Goal: Task Accomplishment & Management: Manage account settings

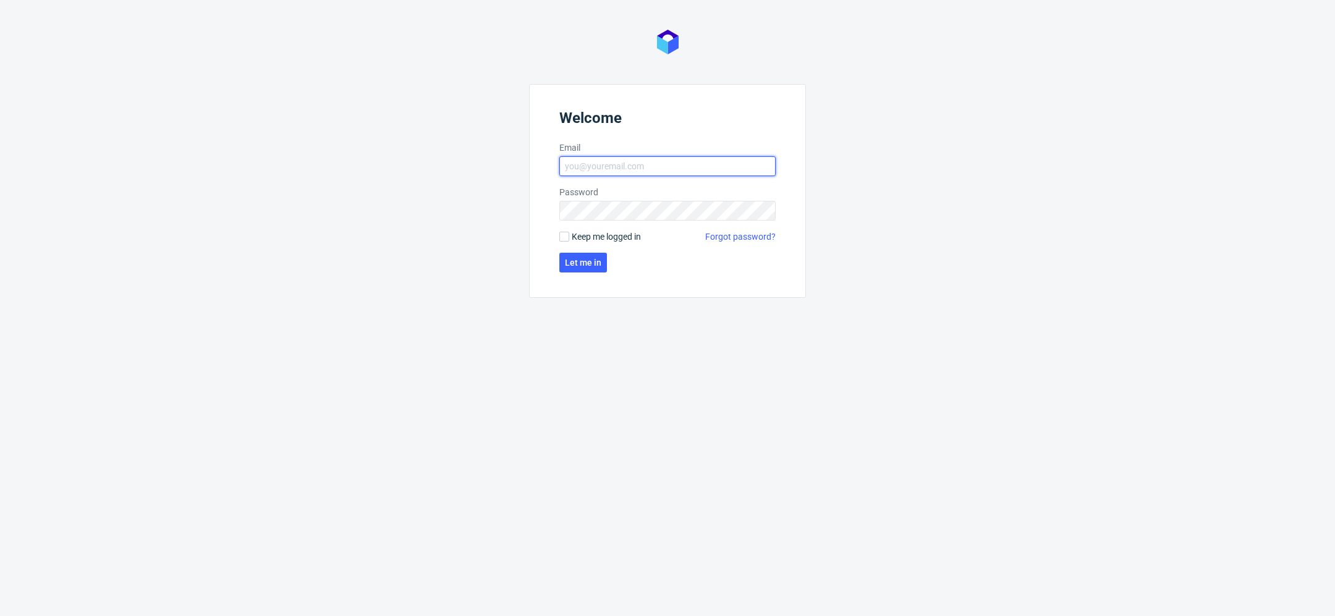
type input "[EMAIL_ADDRESS][DOMAIN_NAME]"
click at [577, 274] on form "Welcome Email mari.fok@packhelp.com Password Keep me logged in Forgot password?…" at bounding box center [667, 191] width 277 height 214
click at [577, 270] on button "Let me in" at bounding box center [583, 263] width 48 height 20
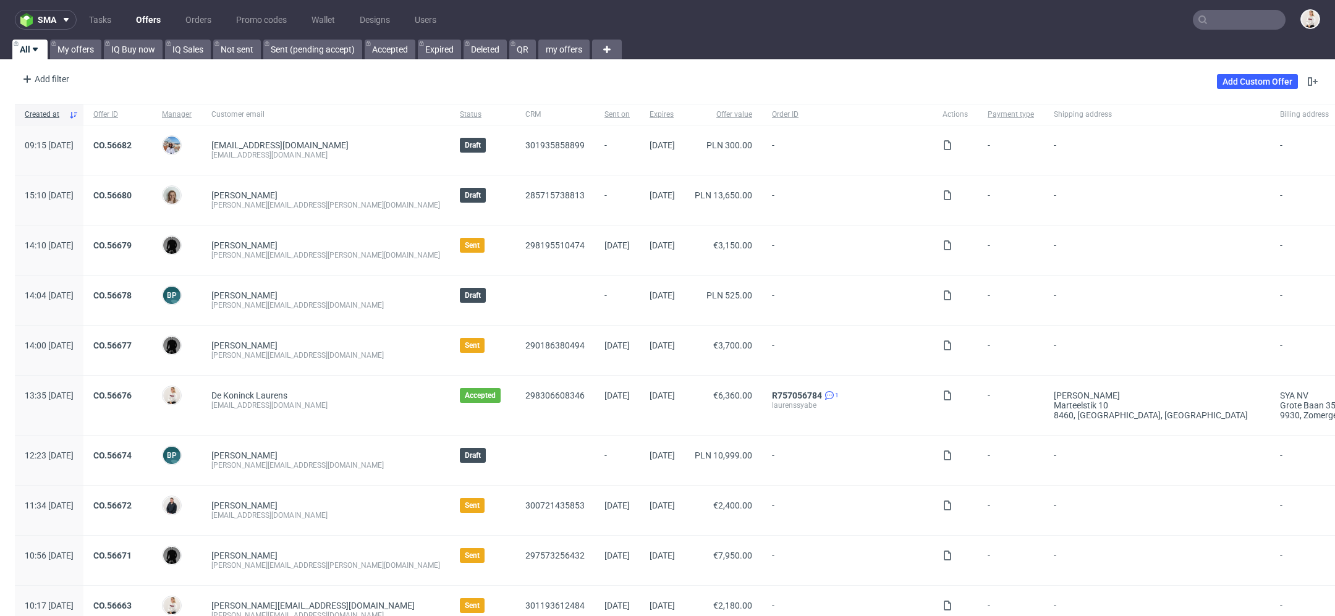
click at [153, 20] on link "Offers" at bounding box center [149, 20] width 40 height 20
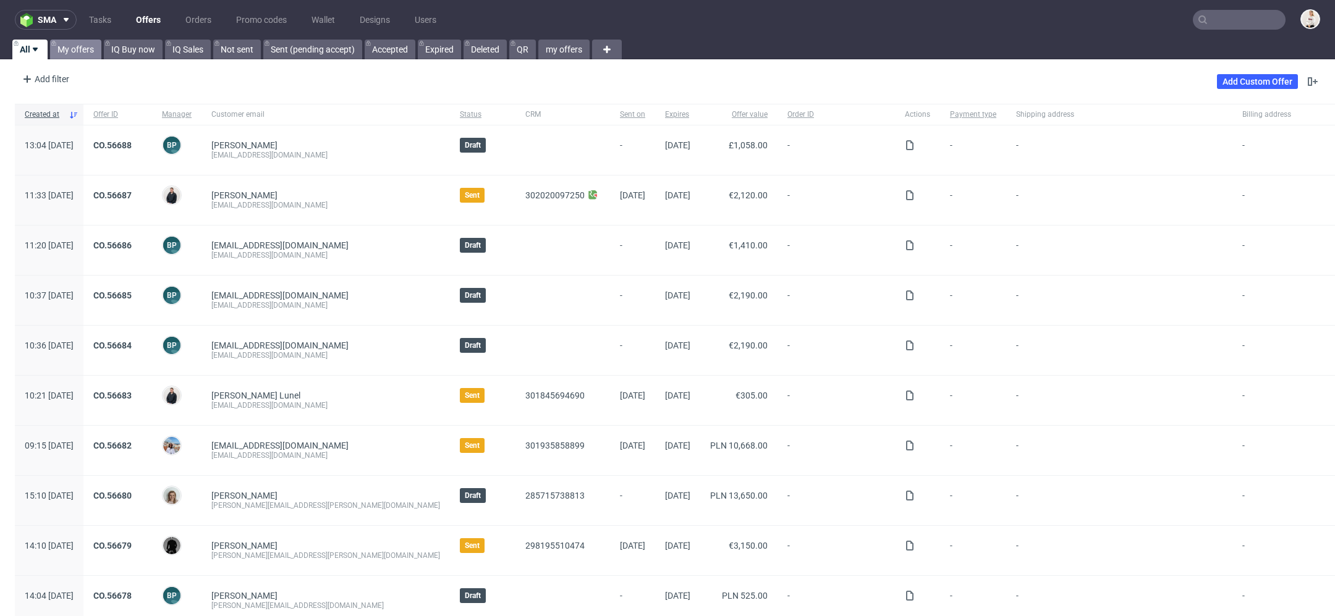
click at [61, 43] on link "My offers" at bounding box center [75, 50] width 51 height 20
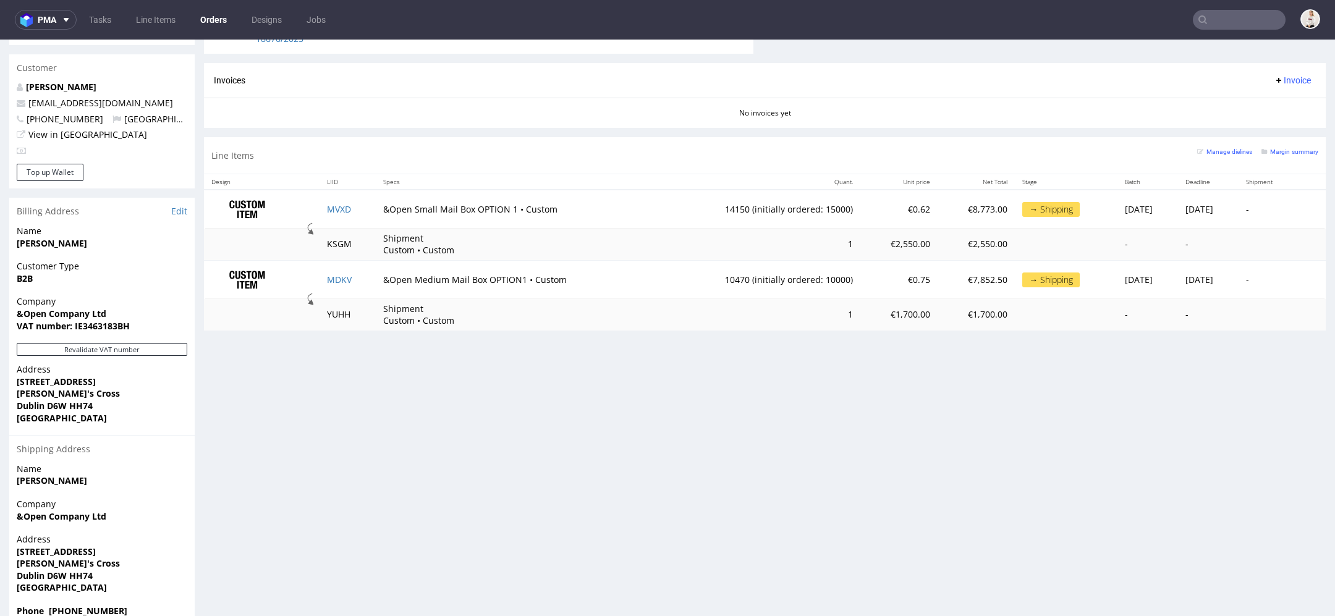
scroll to position [577, 0]
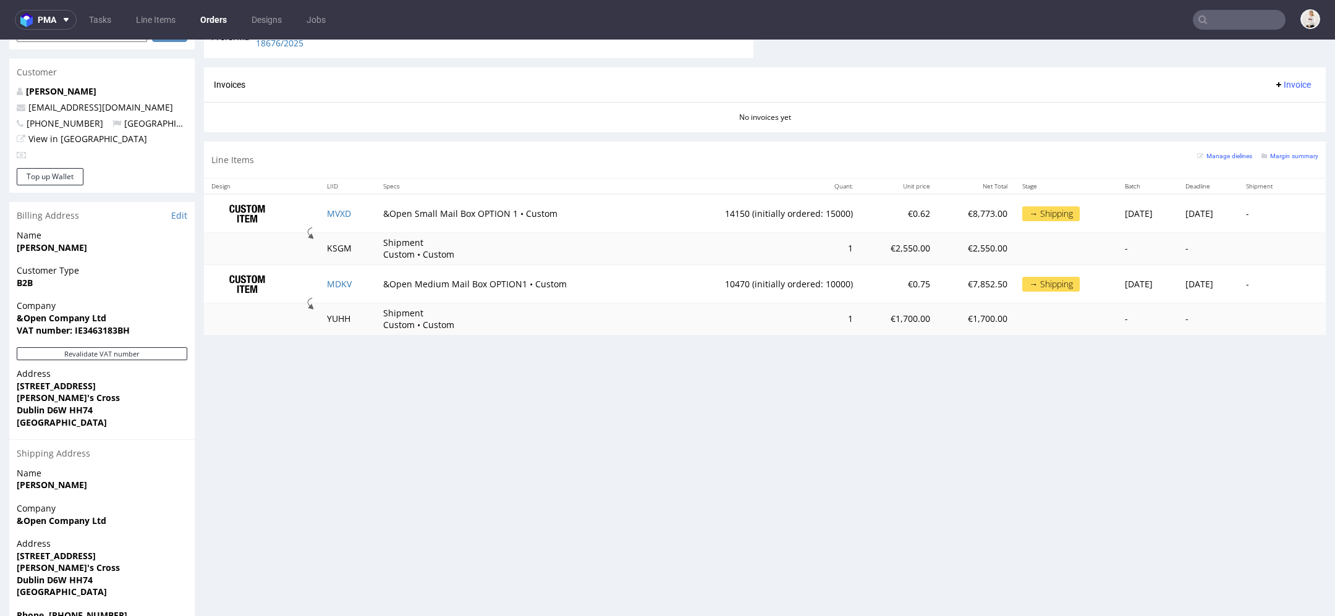
click at [558, 493] on div "Progress Payment Paid 0/1 [DATE] Payment “Received” Email Sent [DATE] 11:49 Lin…" at bounding box center [765, 68] width 1122 height 1130
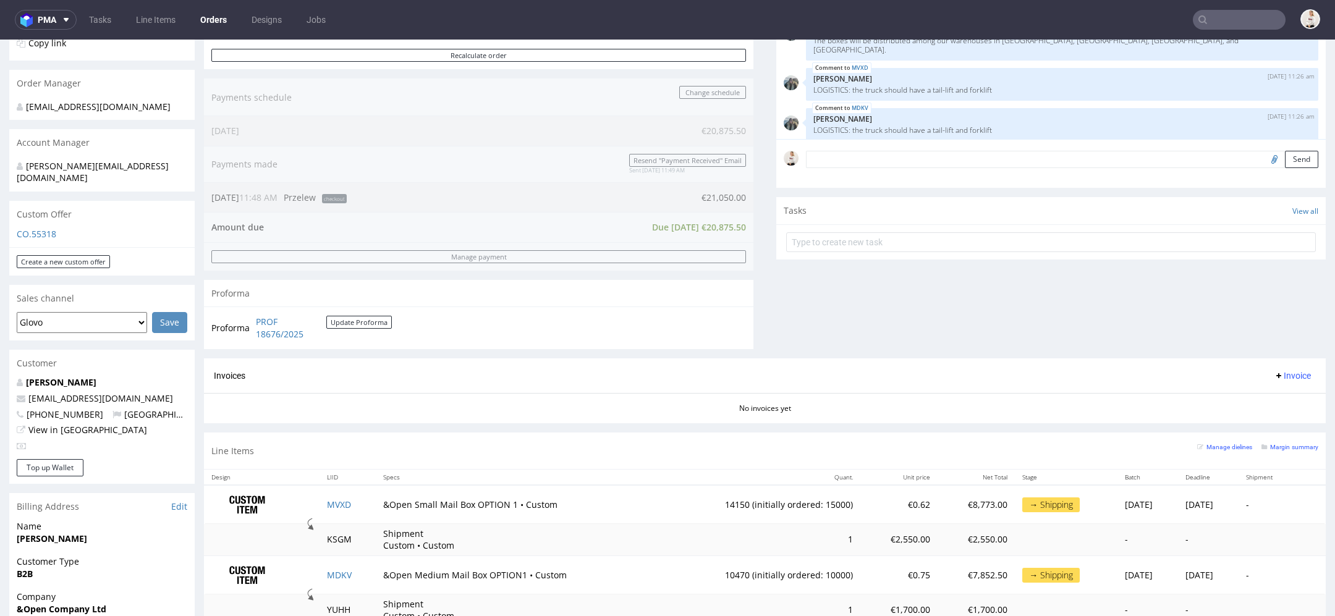
scroll to position [297, 0]
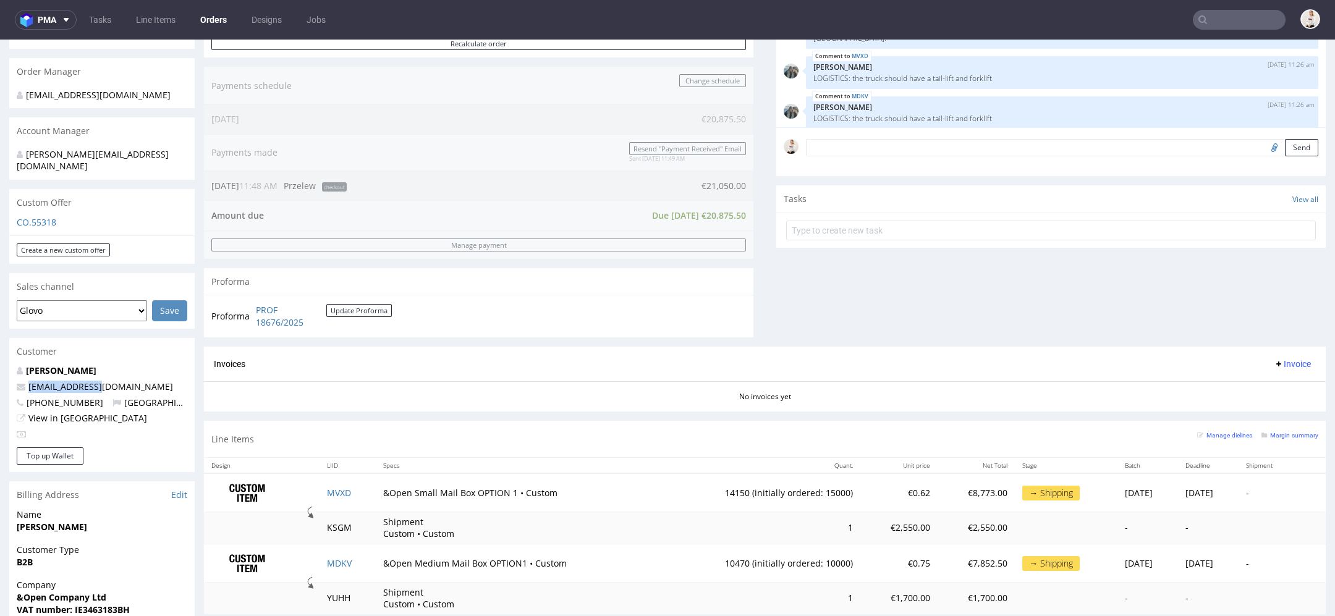
drag, startPoint x: 113, startPoint y: 378, endPoint x: 25, endPoint y: 378, distance: 88.4
click at [25, 381] on p "gabi@andopen.co" at bounding box center [102, 387] width 171 height 12
copy span "gabi@andopen.co"
click at [1240, 14] on input "text" at bounding box center [1239, 20] width 93 height 20
paste input "gabi@andopen.co"
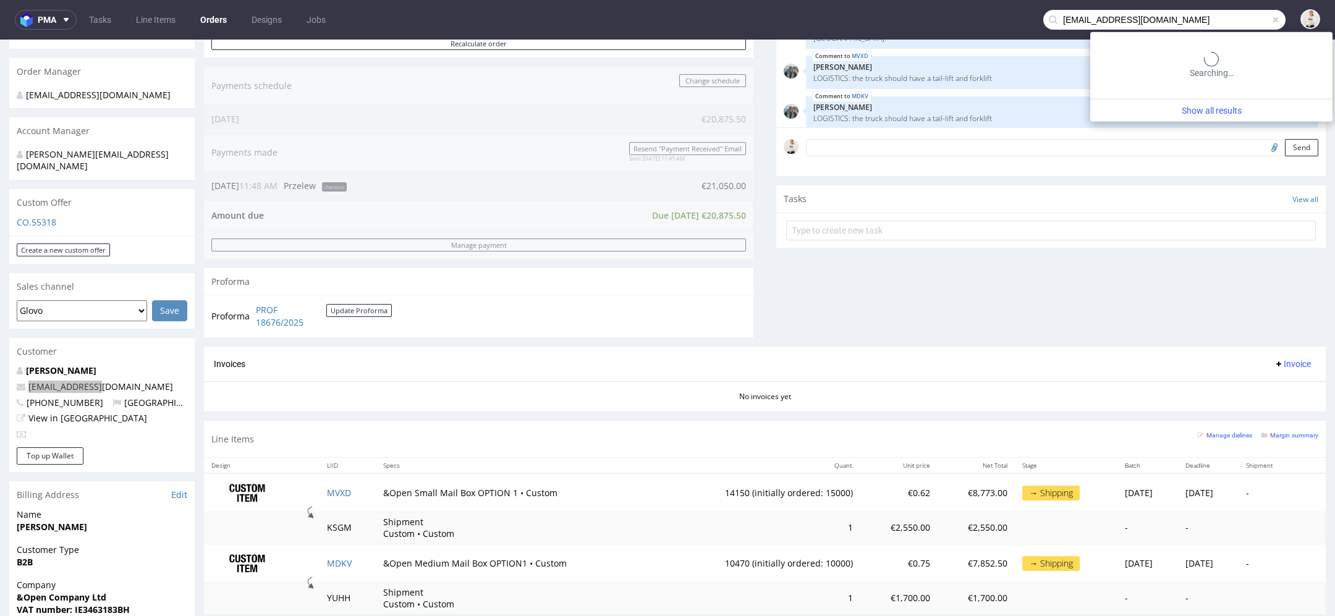
type input "gabi@andopen.co"
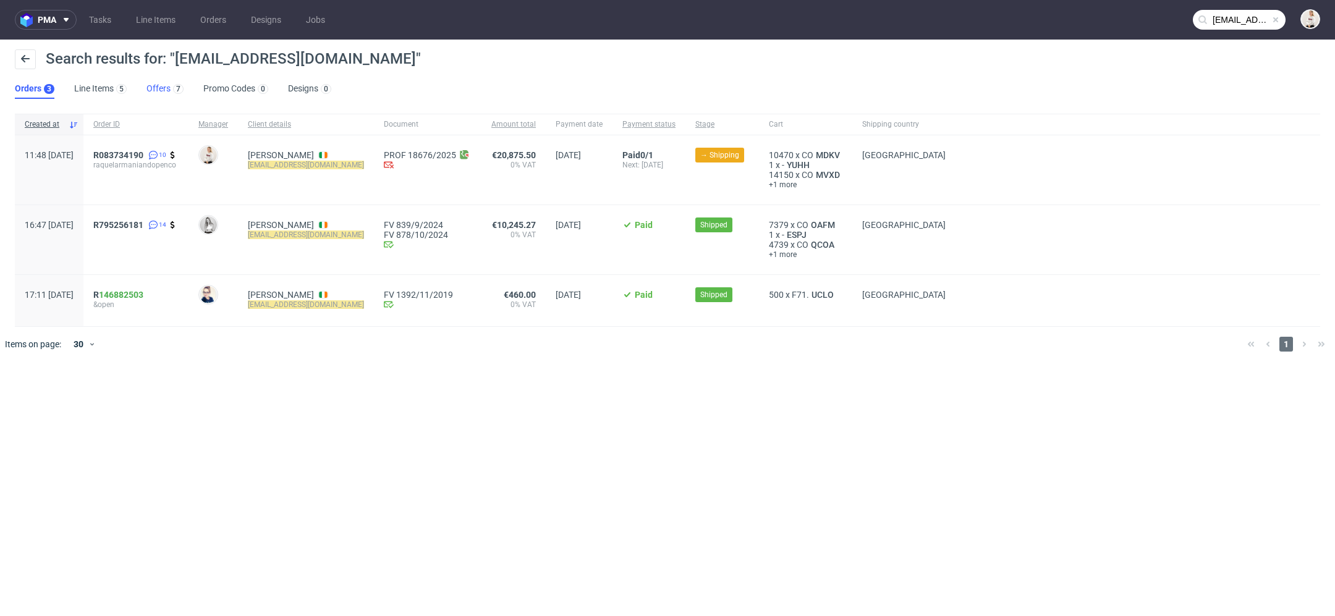
click at [166, 96] on link "Offers 7" at bounding box center [165, 89] width 37 height 20
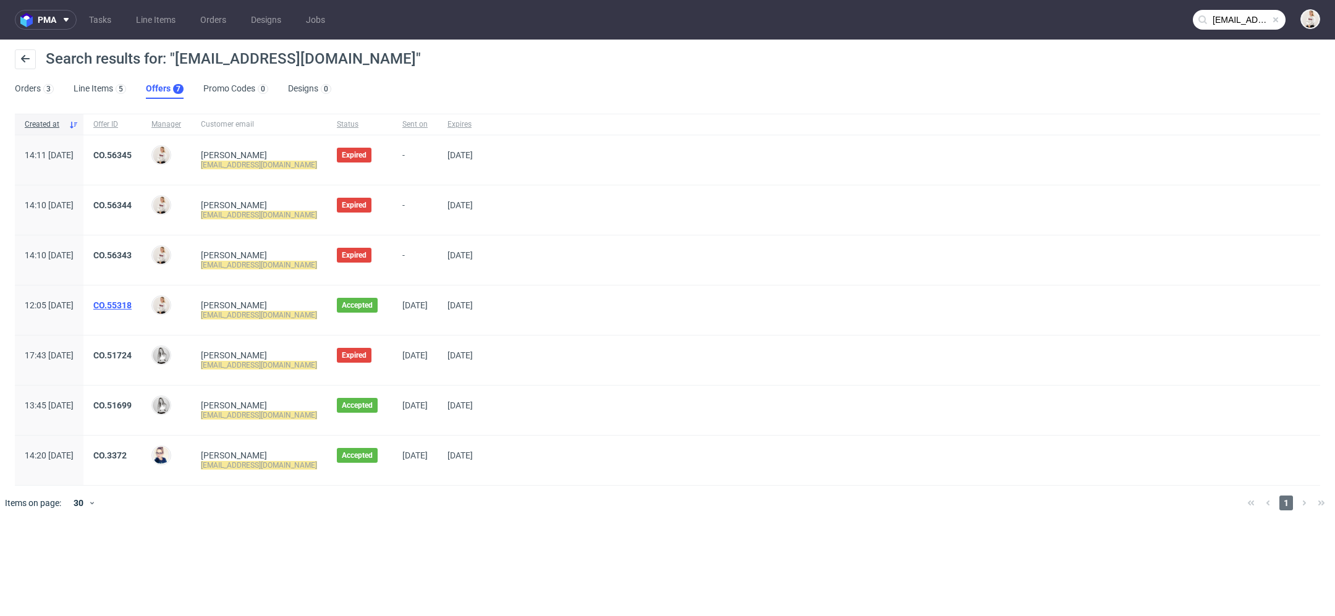
click at [132, 305] on link "CO.55318" at bounding box center [112, 305] width 38 height 10
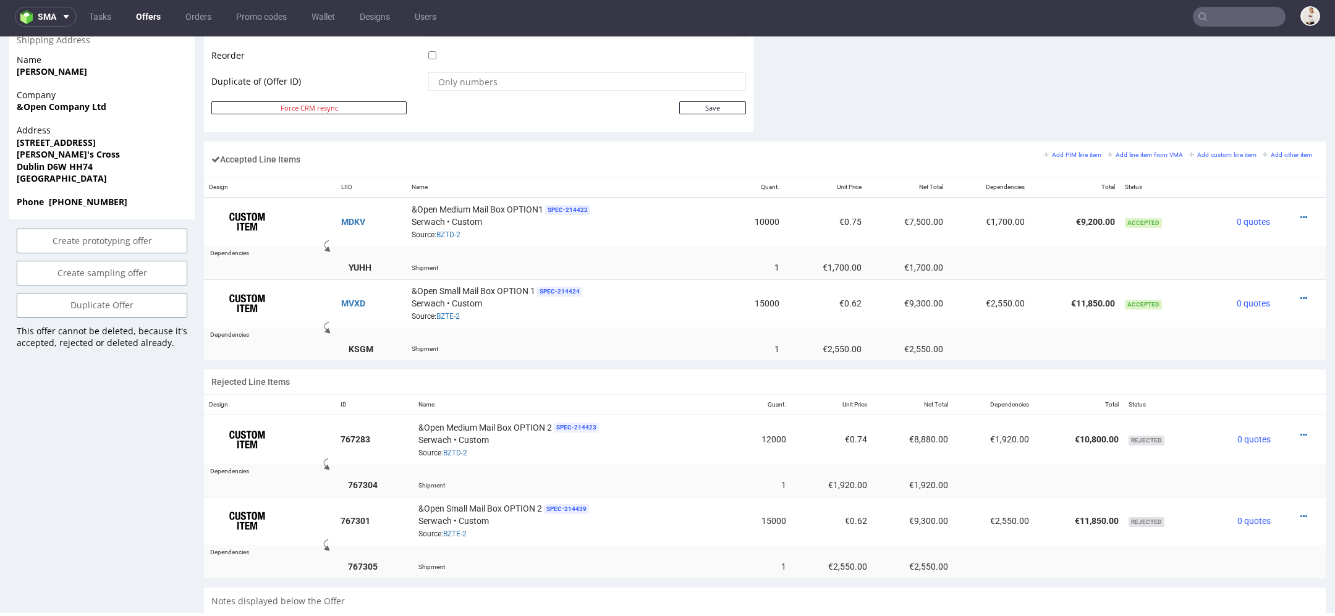
scroll to position [660, 0]
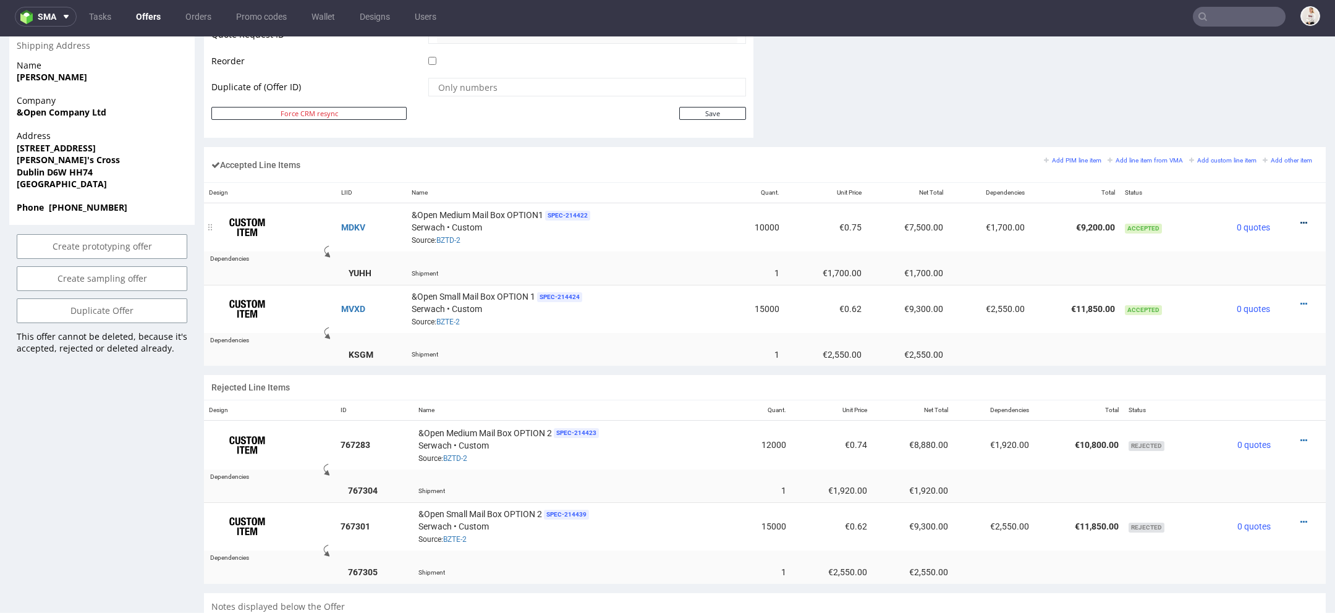
click at [1301, 221] on icon at bounding box center [1304, 223] width 7 height 9
click at [1258, 85] on span "Edit item price" at bounding box center [1253, 84] width 89 height 12
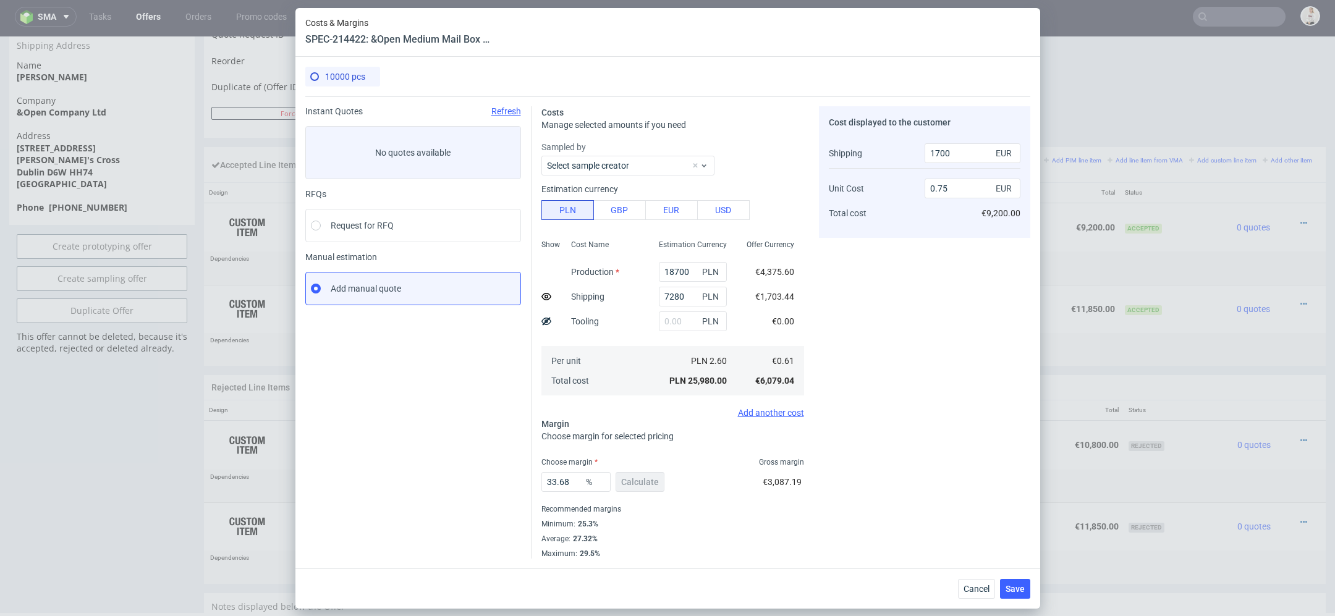
click at [836, 320] on div "Cost displayed to the customer Shipping Unit Cost Total cost 1700 EUR 0.75 EUR …" at bounding box center [924, 332] width 211 height 453
drag, startPoint x: 688, startPoint y: 304, endPoint x: 566, endPoint y: 292, distance: 122.3
click at [566, 292] on div "Show Cost Name Production Shipping Tooling Per unit Total cost Estimation Curre…" at bounding box center [673, 316] width 263 height 163
click at [977, 583] on button "Cancel" at bounding box center [976, 589] width 37 height 20
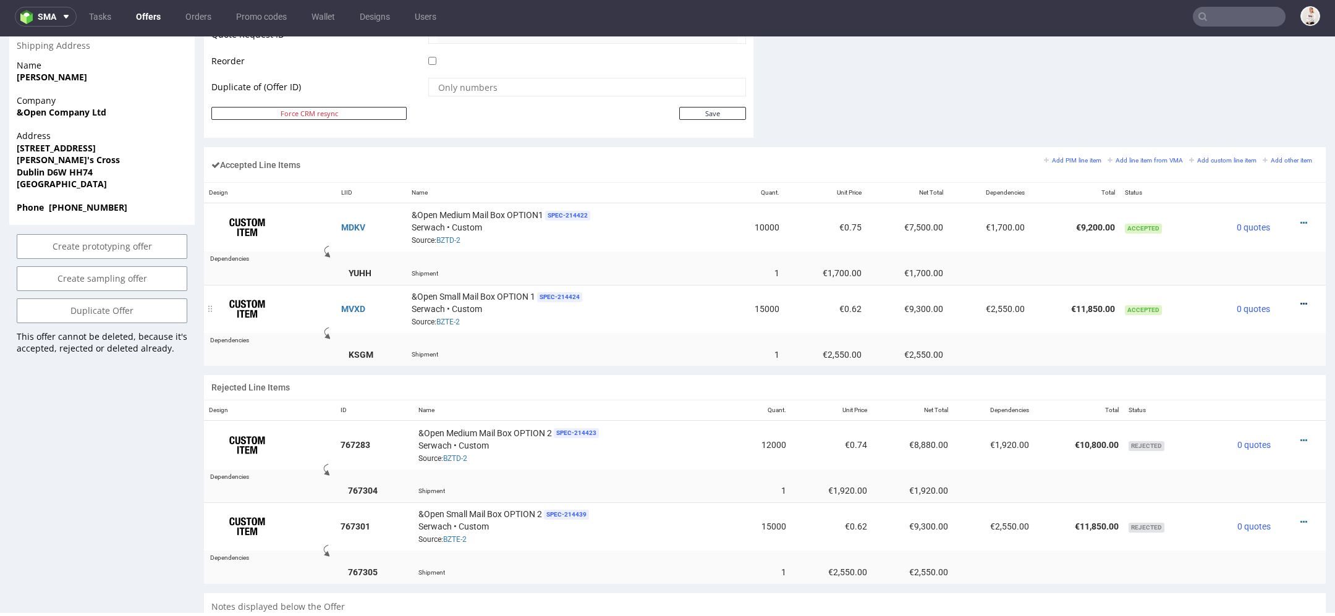
click at [1301, 300] on icon at bounding box center [1304, 304] width 7 height 9
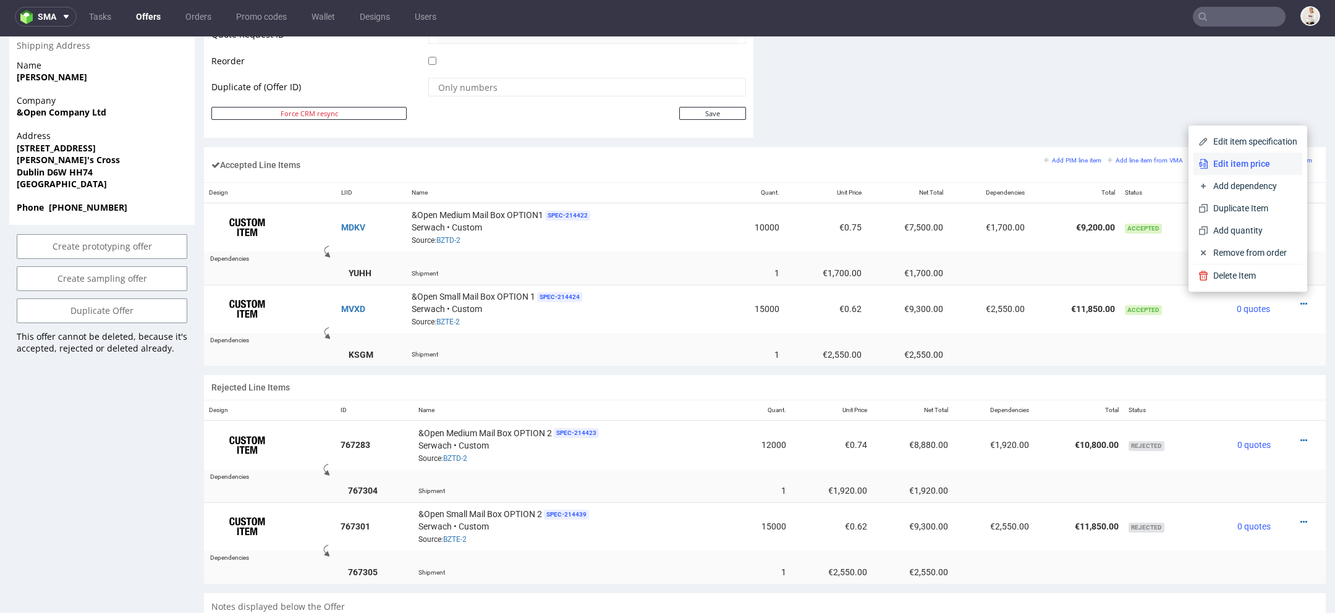
click at [1252, 164] on span "Edit item price" at bounding box center [1253, 164] width 89 height 12
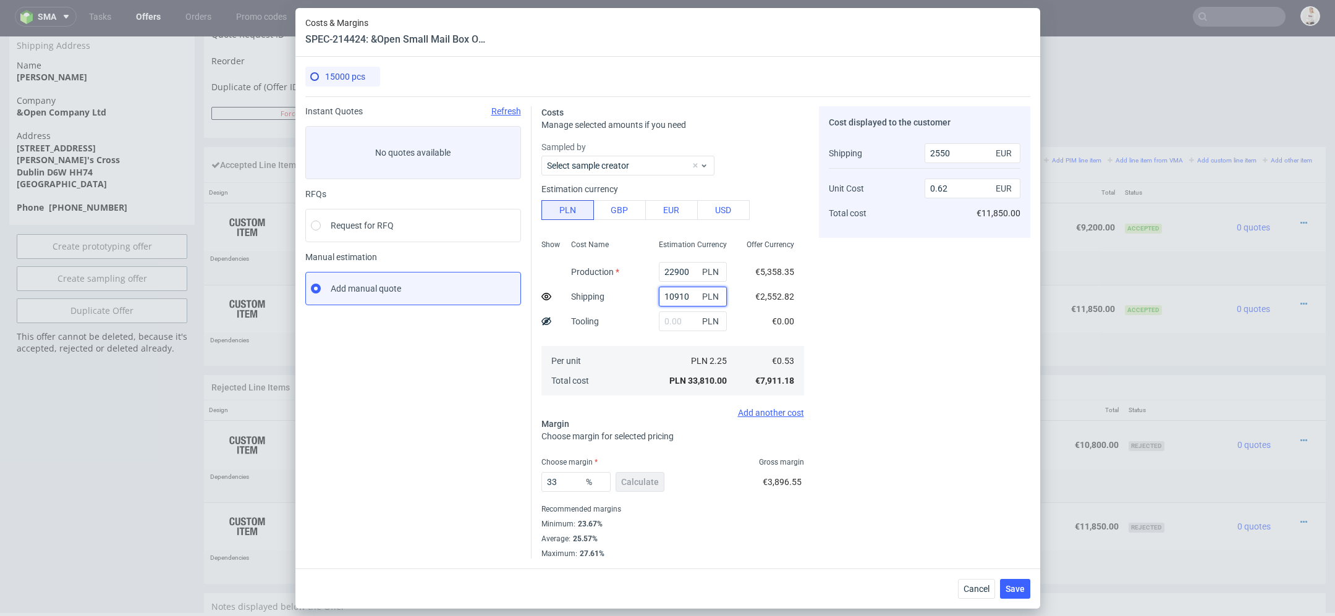
drag, startPoint x: 695, startPoint y: 299, endPoint x: 585, endPoint y: 296, distance: 110.7
click at [585, 296] on div "Show Cost Name Production Shipping Tooling Per unit Total cost Estimation Curre…" at bounding box center [673, 316] width 263 height 163
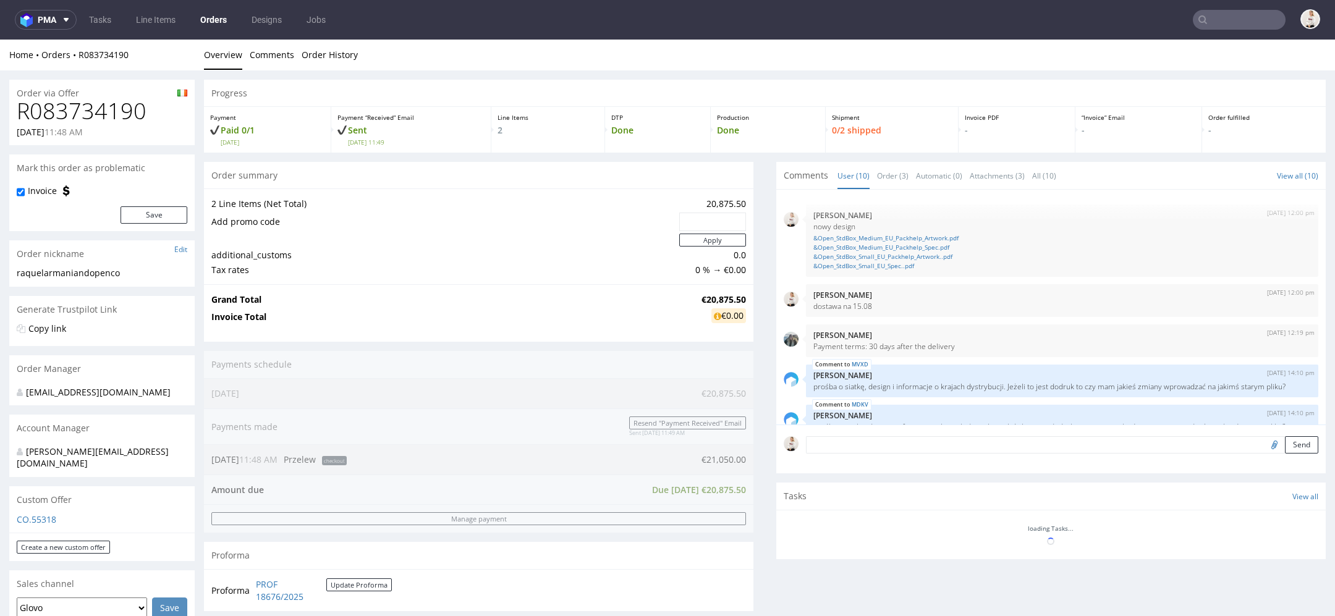
scroll to position [245, 0]
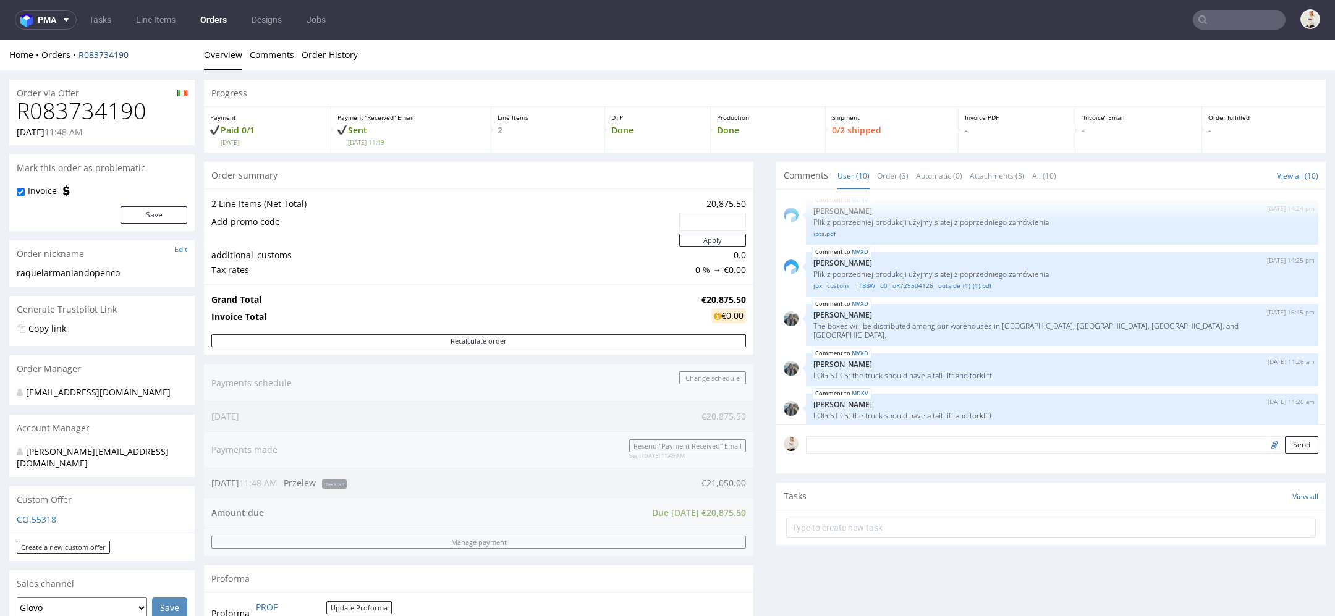
click at [106, 58] on link "R083734190" at bounding box center [104, 55] width 50 height 12
click at [111, 56] on link "R083734190" at bounding box center [104, 55] width 50 height 12
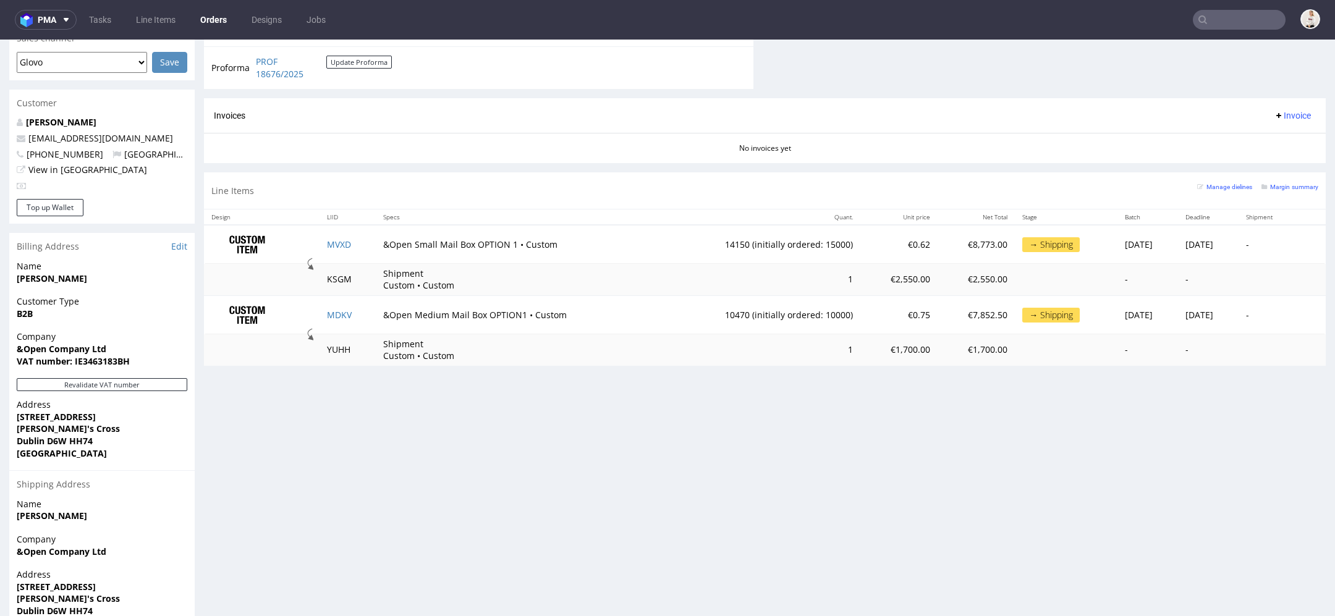
scroll to position [553, 0]
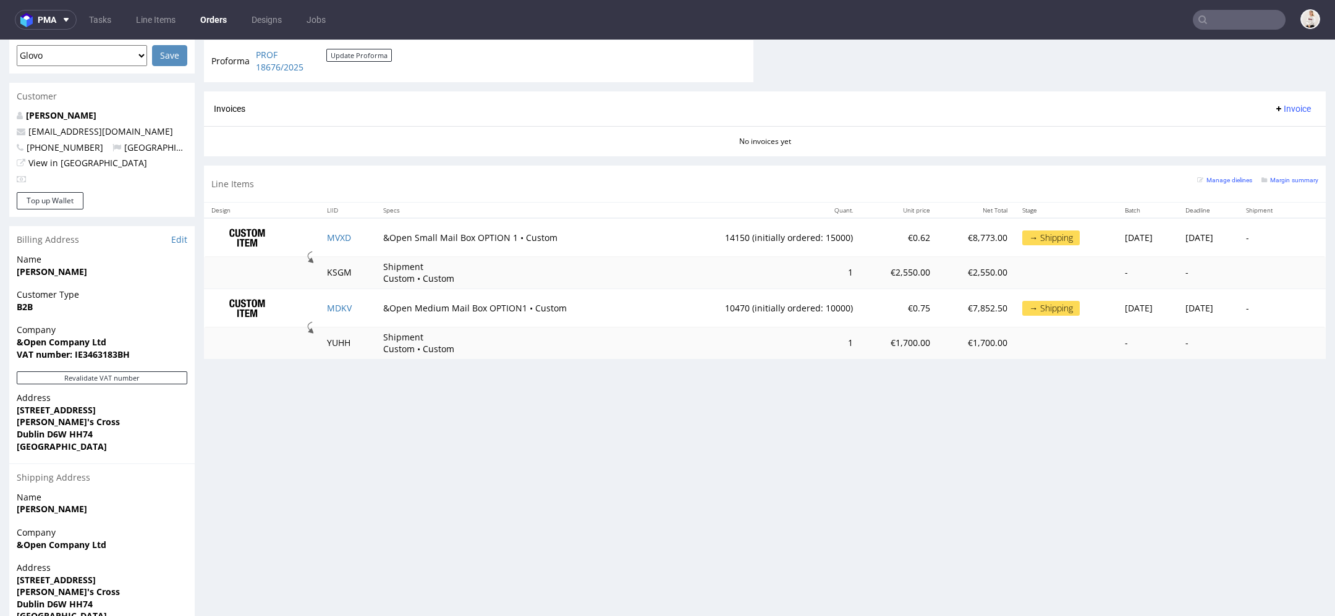
click at [625, 290] on td "&Open Medium Mail Box OPTION1 • Custom" at bounding box center [517, 308] width 282 height 38
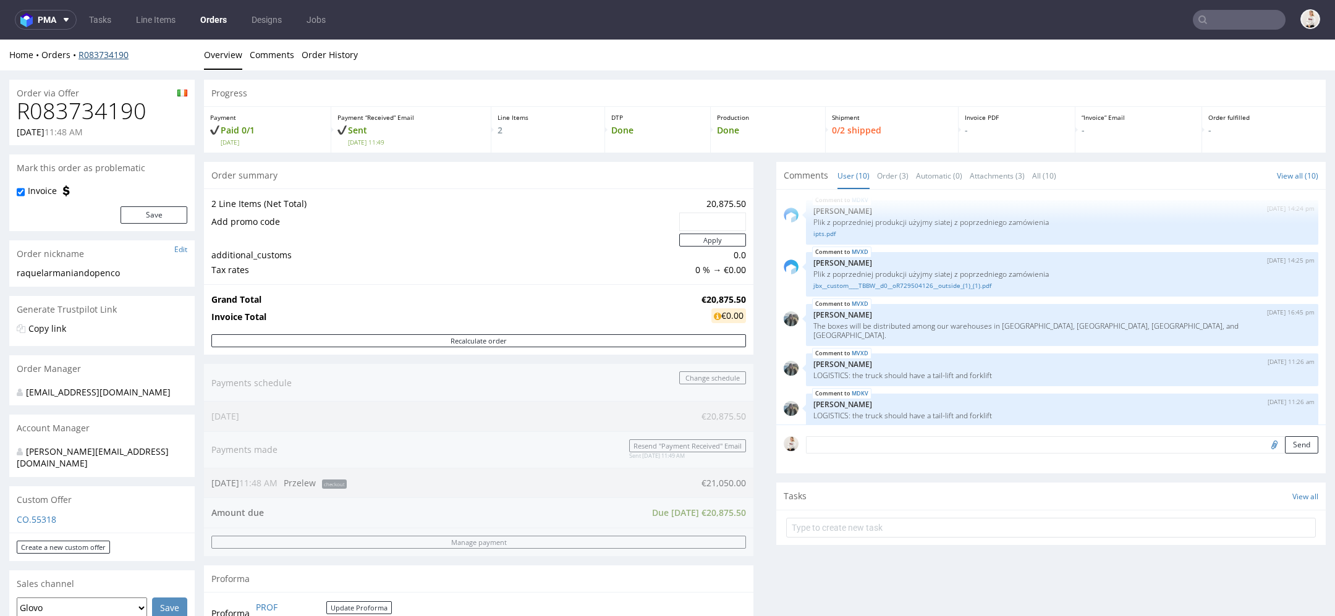
click at [95, 54] on link "R083734190" at bounding box center [104, 55] width 50 height 12
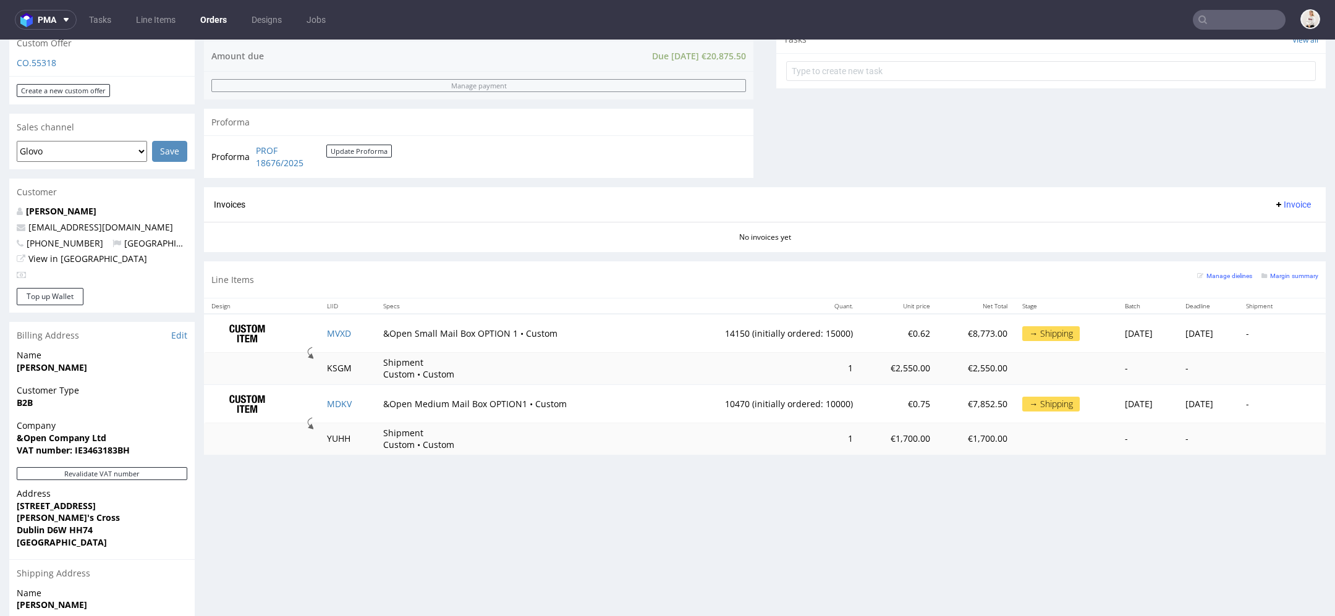
scroll to position [359, 0]
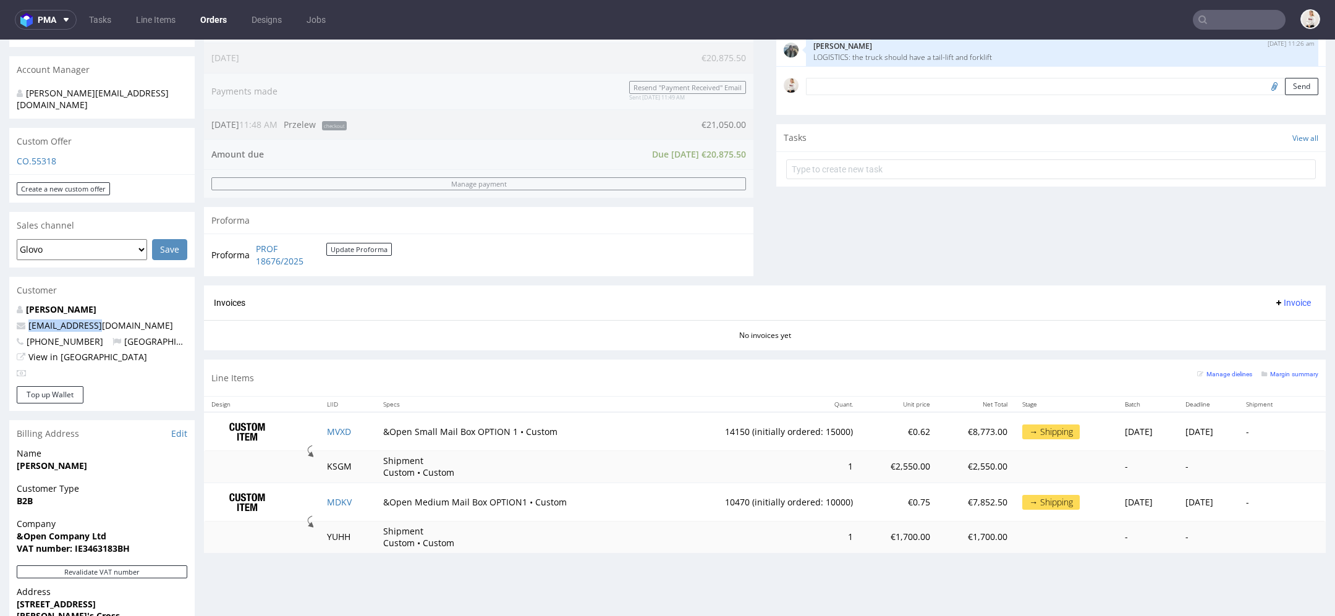
drag, startPoint x: 108, startPoint y: 318, endPoint x: 17, endPoint y: 318, distance: 91.5
click at [17, 320] on p "gabi@andopen.co" at bounding box center [102, 326] width 171 height 12
copy span "gabi@andopen.co"
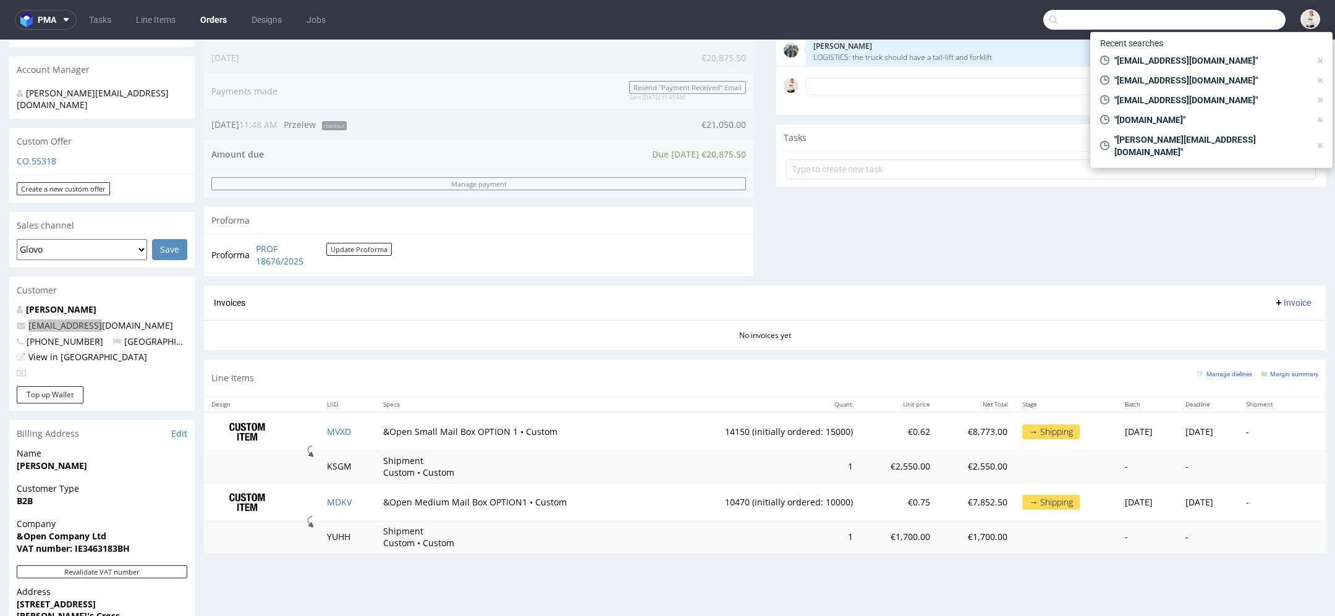
click at [1225, 29] on input "text" at bounding box center [1165, 20] width 242 height 20
paste input "gabi@andopen.co"
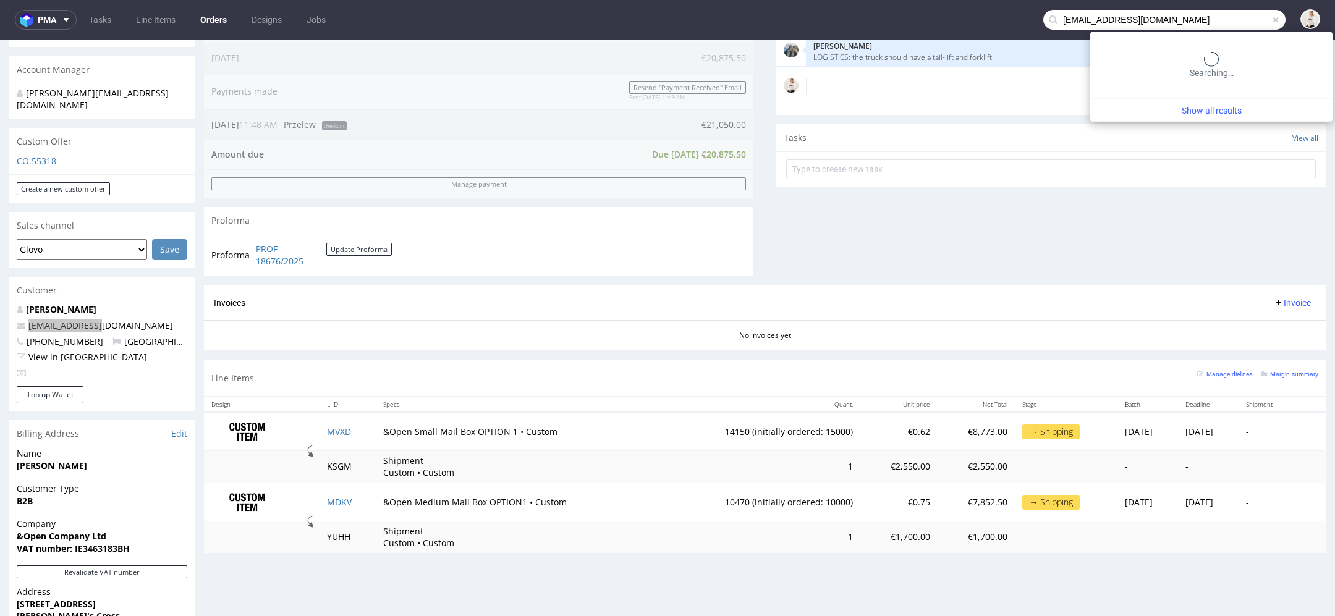
type input "gabi@andopen.co"
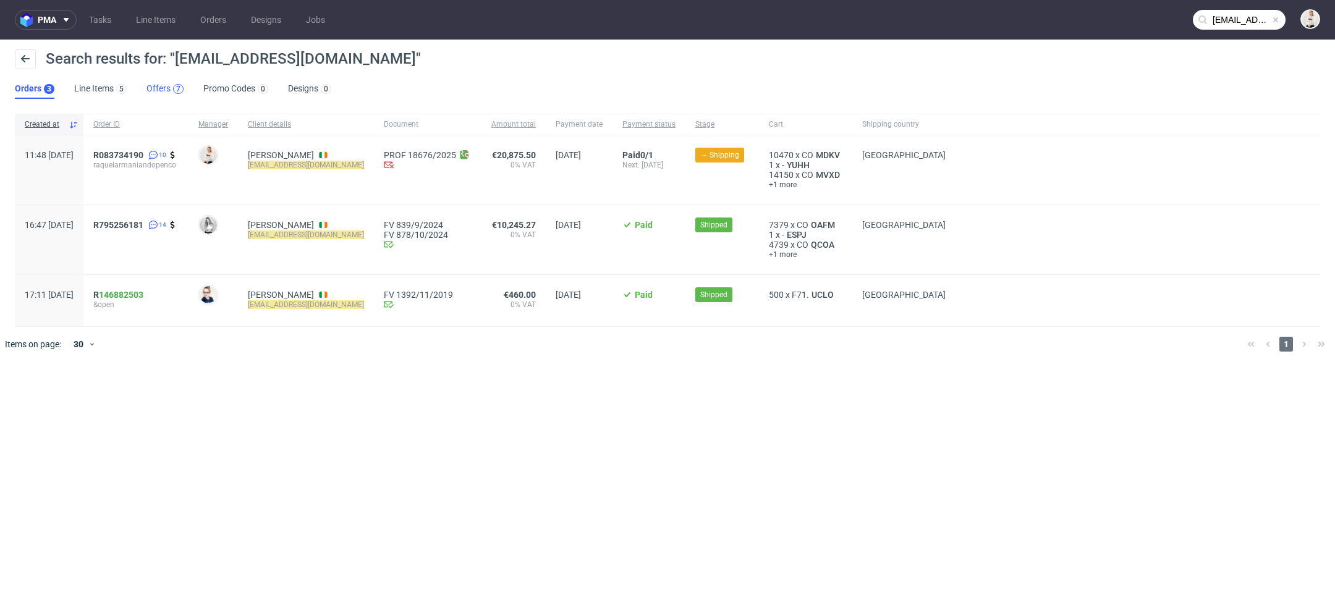
click at [181, 87] on div "7" at bounding box center [178, 89] width 11 height 10
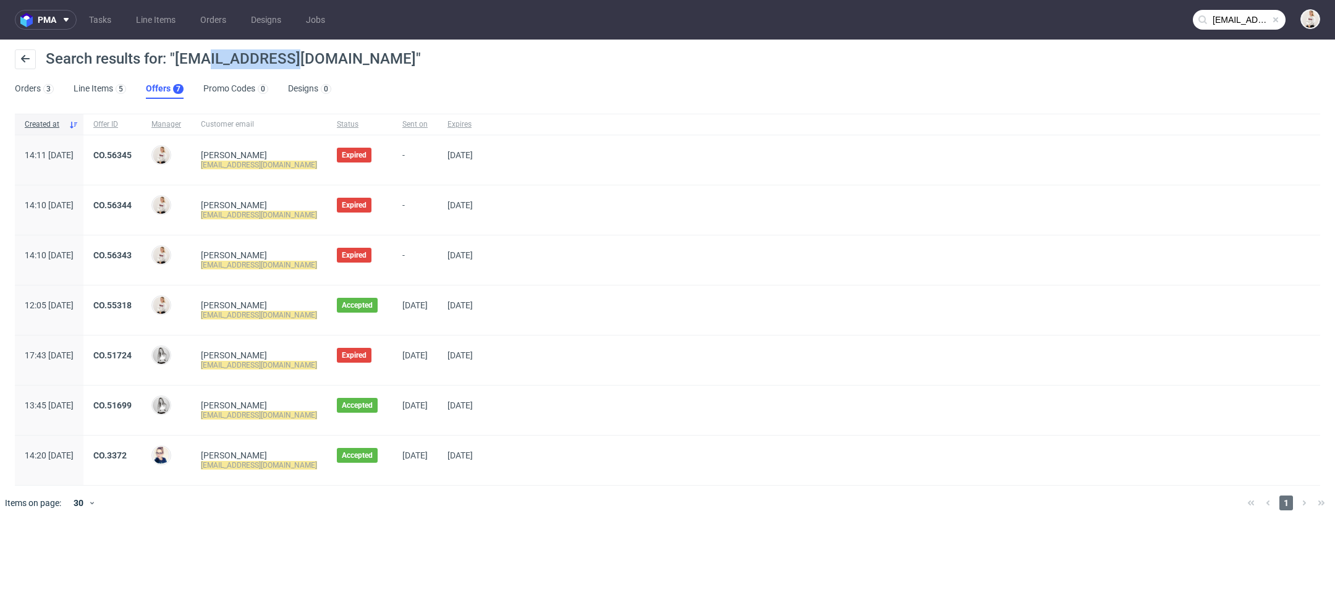
drag, startPoint x: 296, startPoint y: 62, endPoint x: 204, endPoint y: 61, distance: 91.5
click at [203, 61] on span "Search results for: "gabi@andopen.co"" at bounding box center [233, 58] width 375 height 17
copy span "@andopen.co"
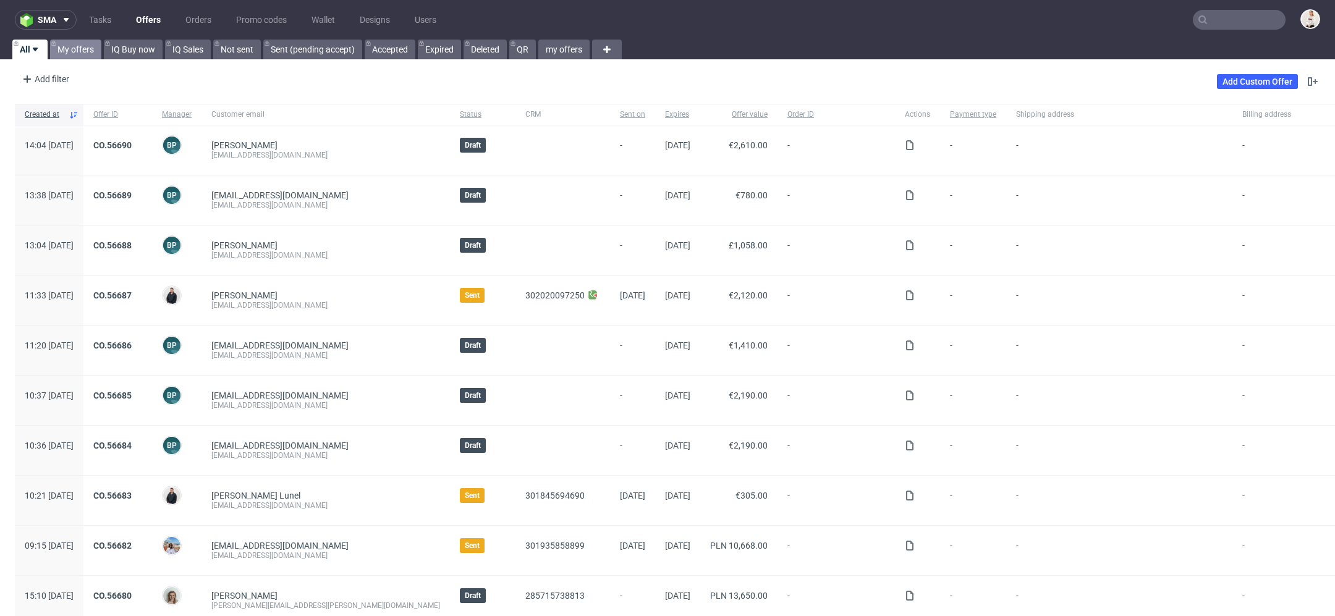
click at [82, 53] on link "My offers" at bounding box center [75, 50] width 51 height 20
click at [1202, 32] on nav "sma Tasks Offers Orders Promo codes Wallet Designs Users" at bounding box center [667, 20] width 1335 height 40
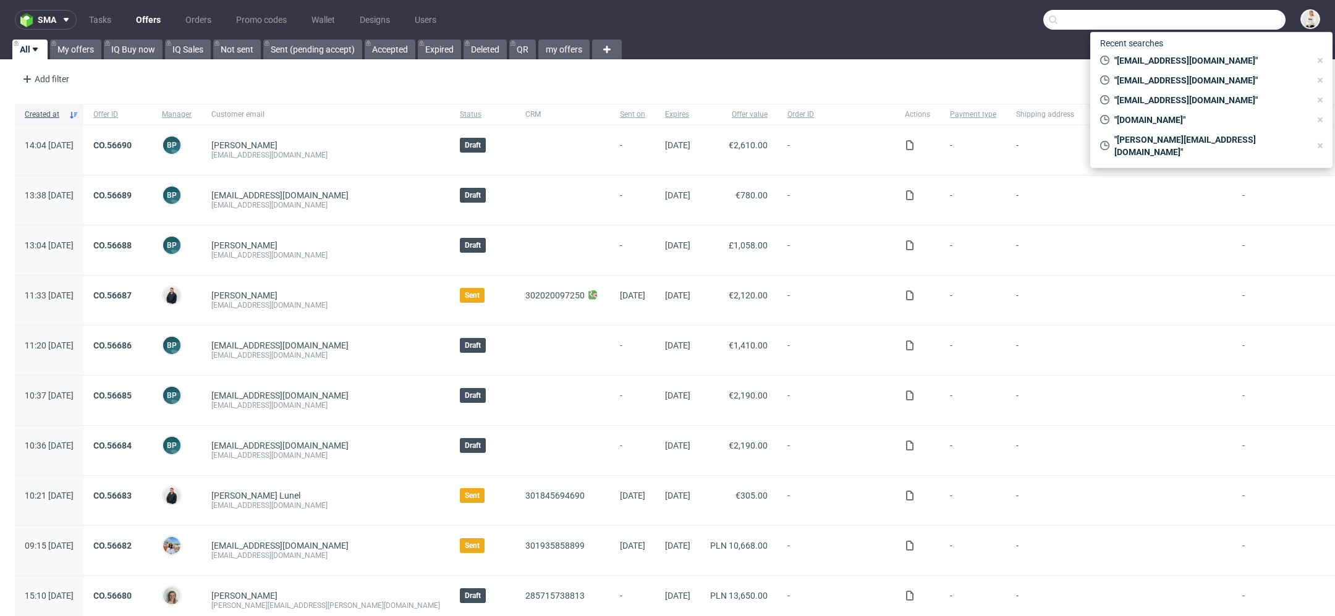
click at [1202, 24] on input "text" at bounding box center [1165, 20] width 242 height 20
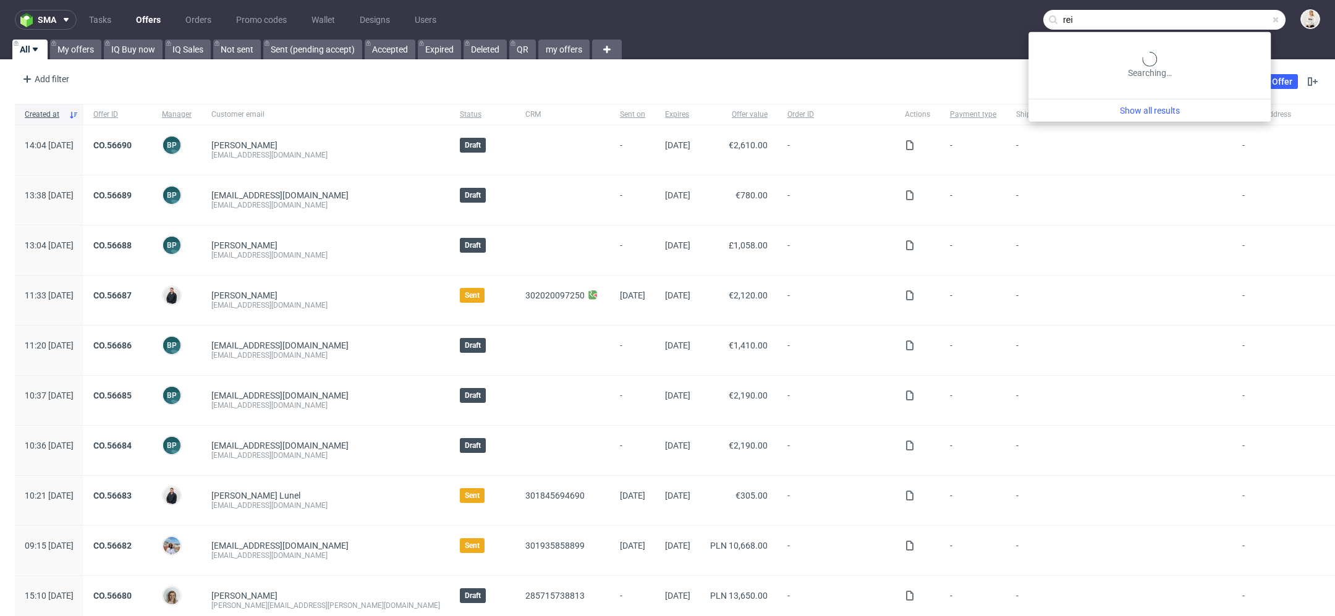
type input "rei"
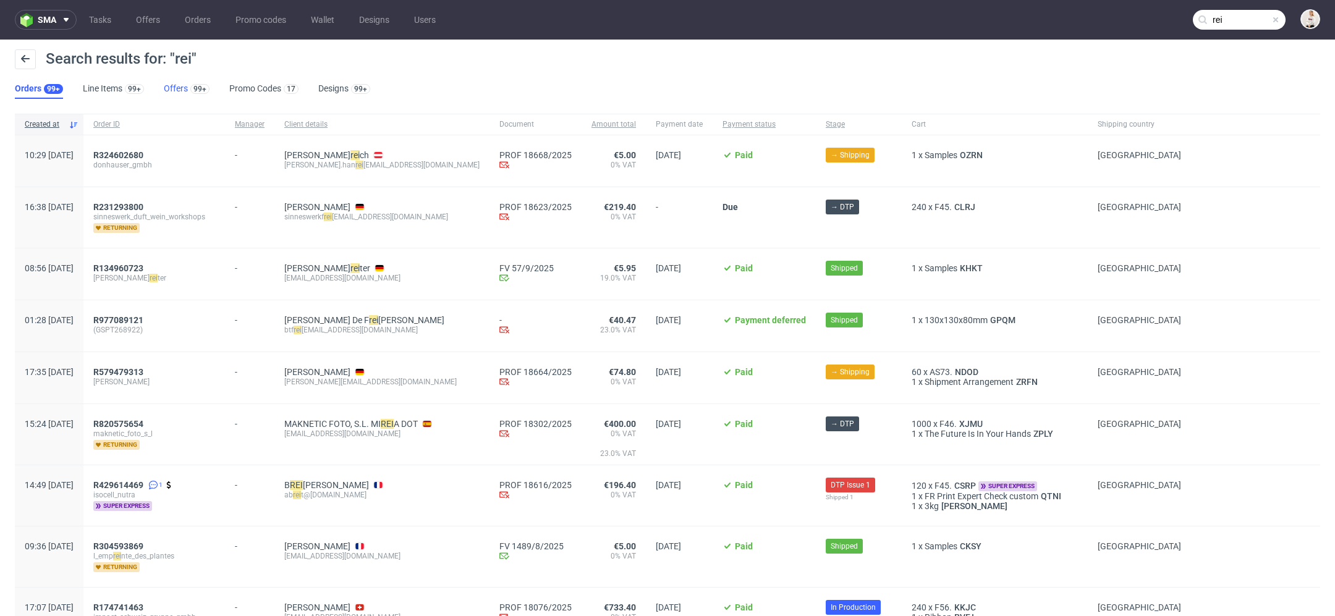
click at [174, 88] on link "Offers 99+" at bounding box center [187, 89] width 46 height 20
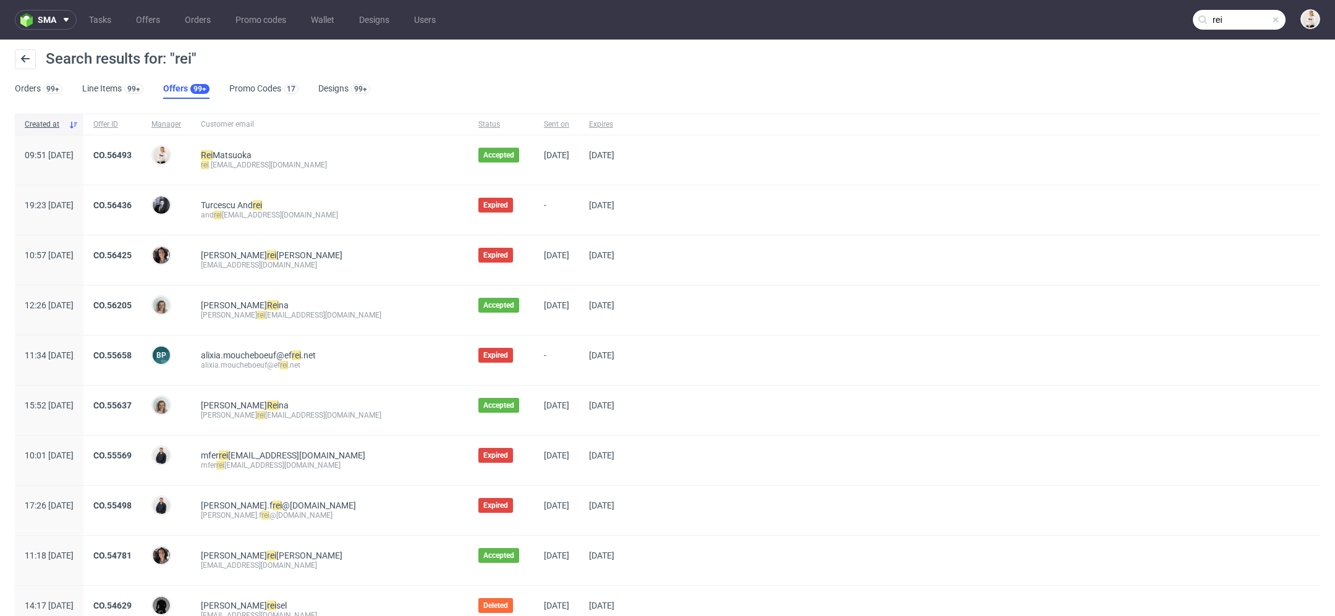
click at [142, 151] on div "CO.56493" at bounding box center [112, 159] width 58 height 49
click at [132, 151] on link "CO.56493" at bounding box center [112, 155] width 38 height 10
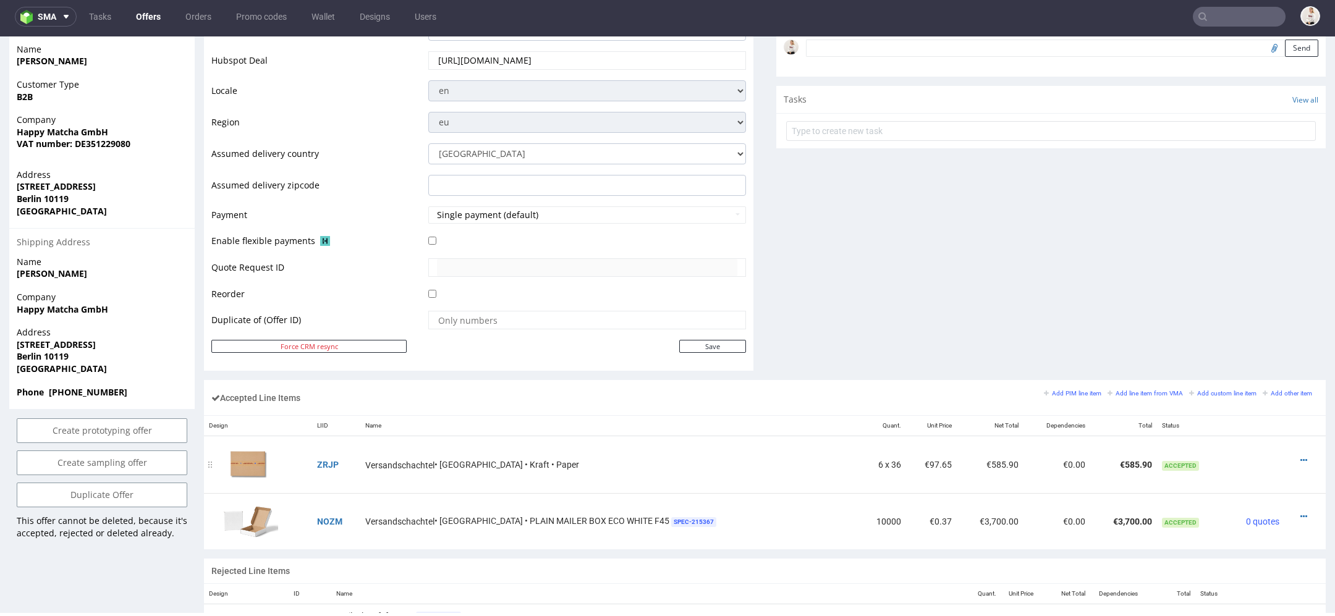
scroll to position [436, 0]
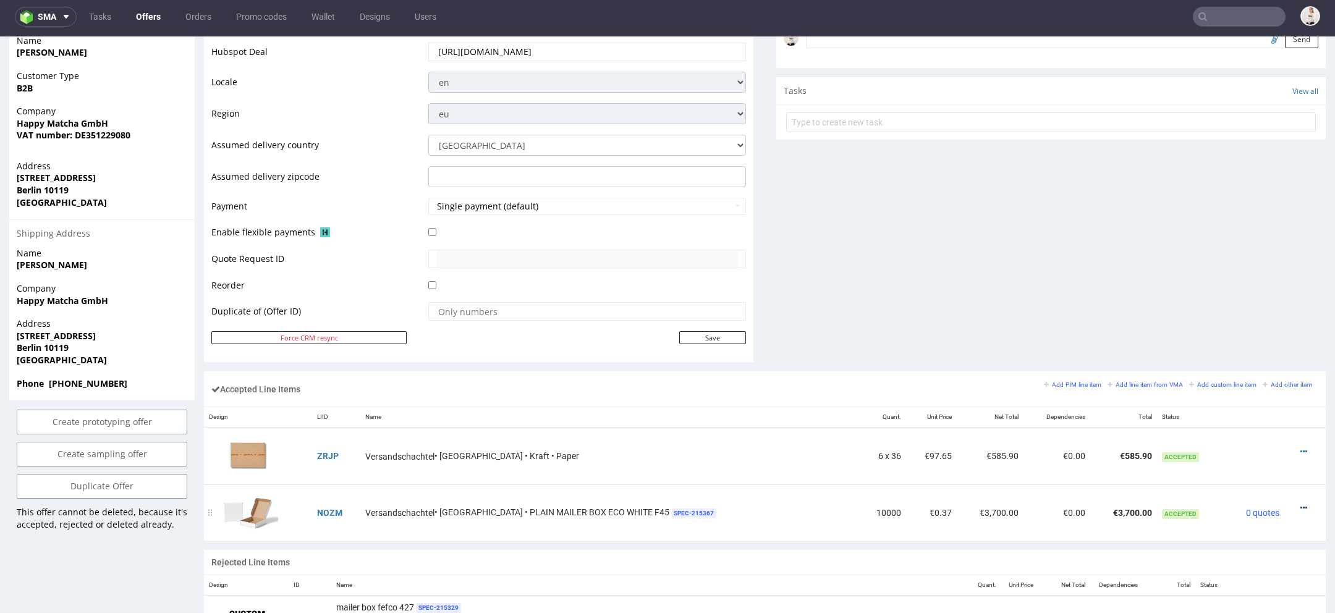
click at [1301, 505] on icon at bounding box center [1304, 508] width 7 height 9
click at [1261, 362] on li "Edit item price" at bounding box center [1248, 370] width 109 height 22
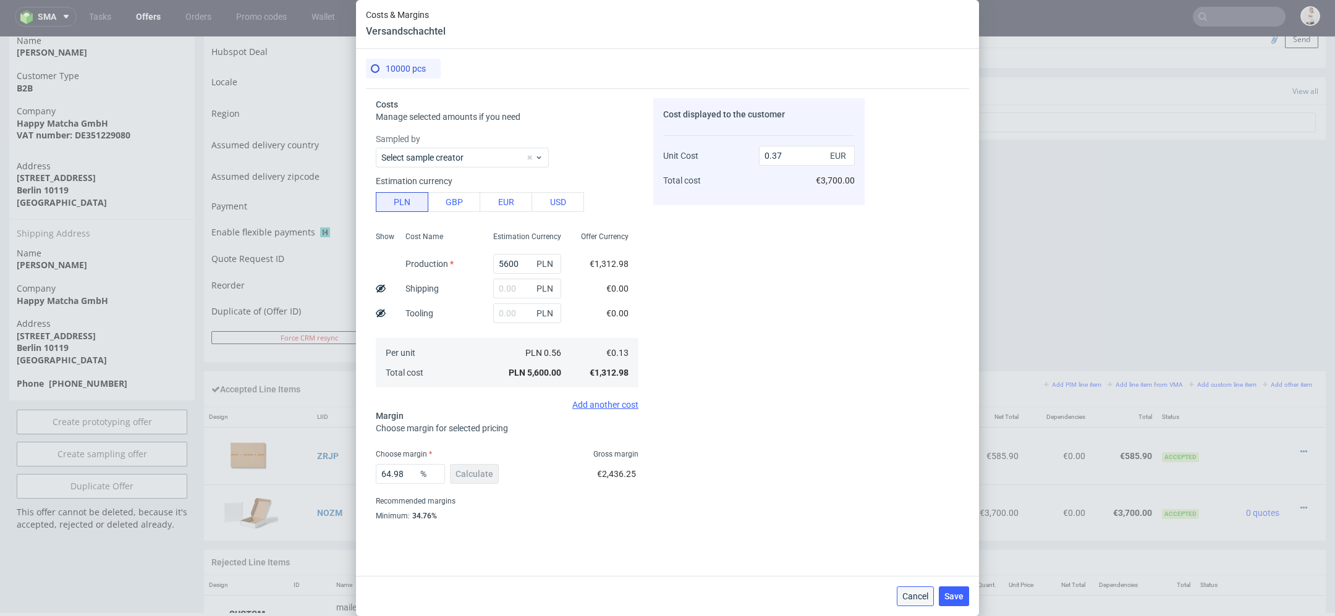
click at [907, 597] on span "Cancel" at bounding box center [916, 596] width 26 height 9
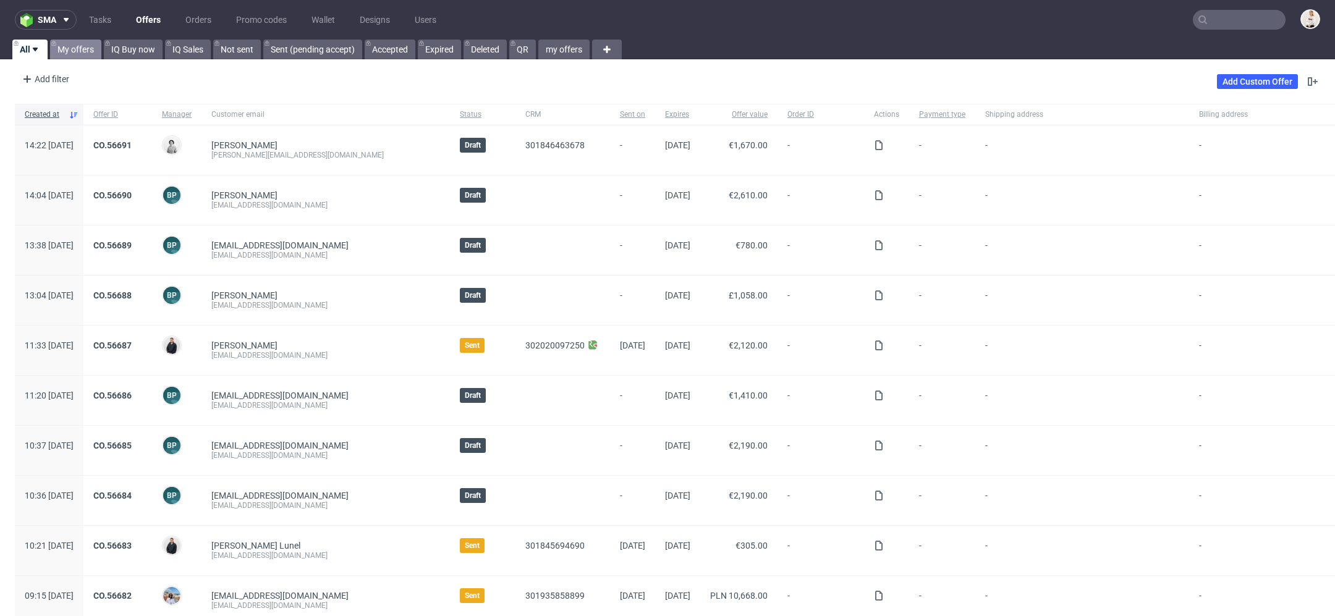
click at [93, 48] on link "My offers" at bounding box center [75, 50] width 51 height 20
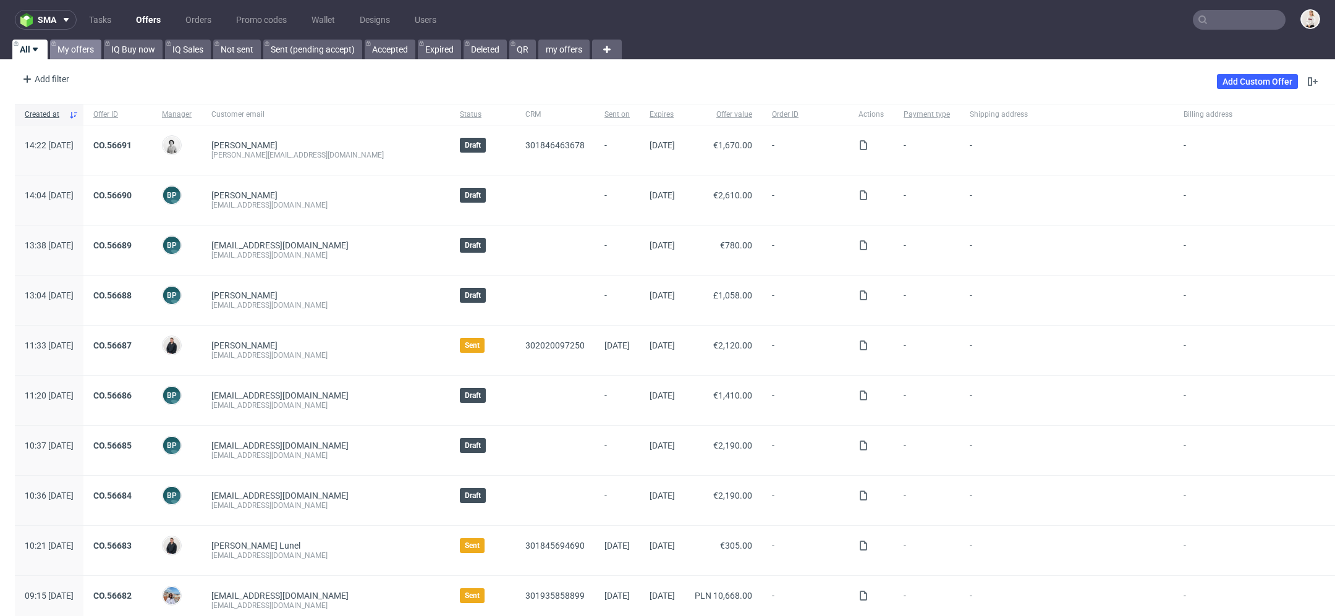
click at [83, 49] on link "My offers" at bounding box center [75, 50] width 51 height 20
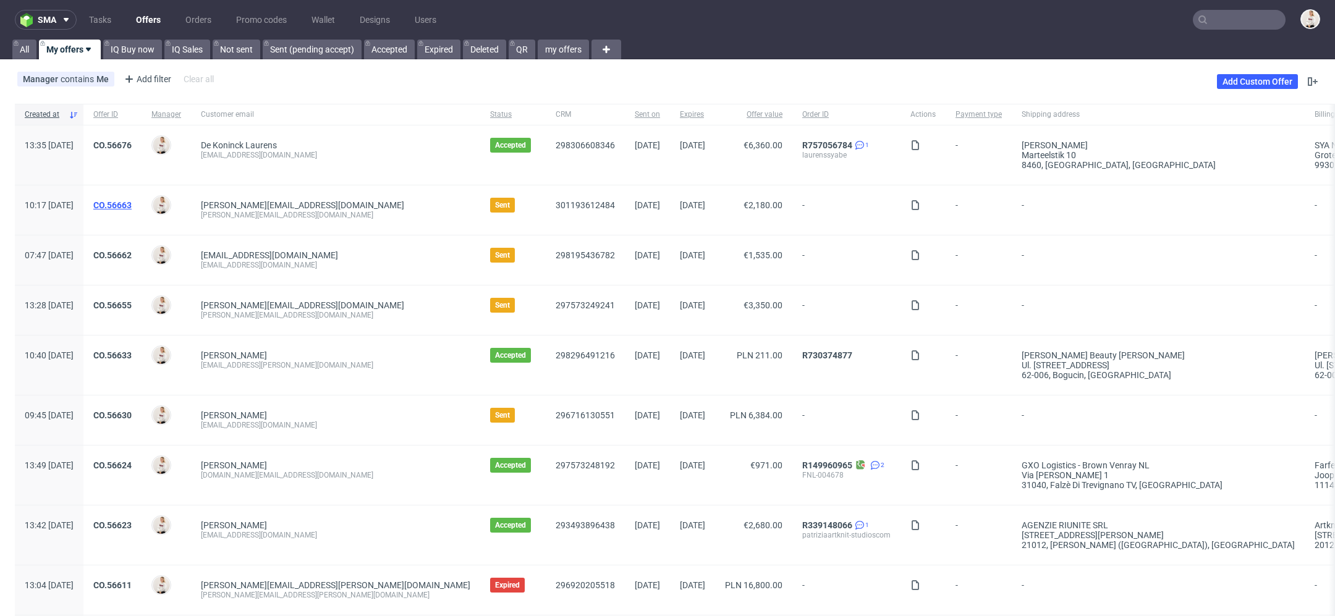
click at [132, 203] on link "CO.56663" at bounding box center [112, 205] width 38 height 10
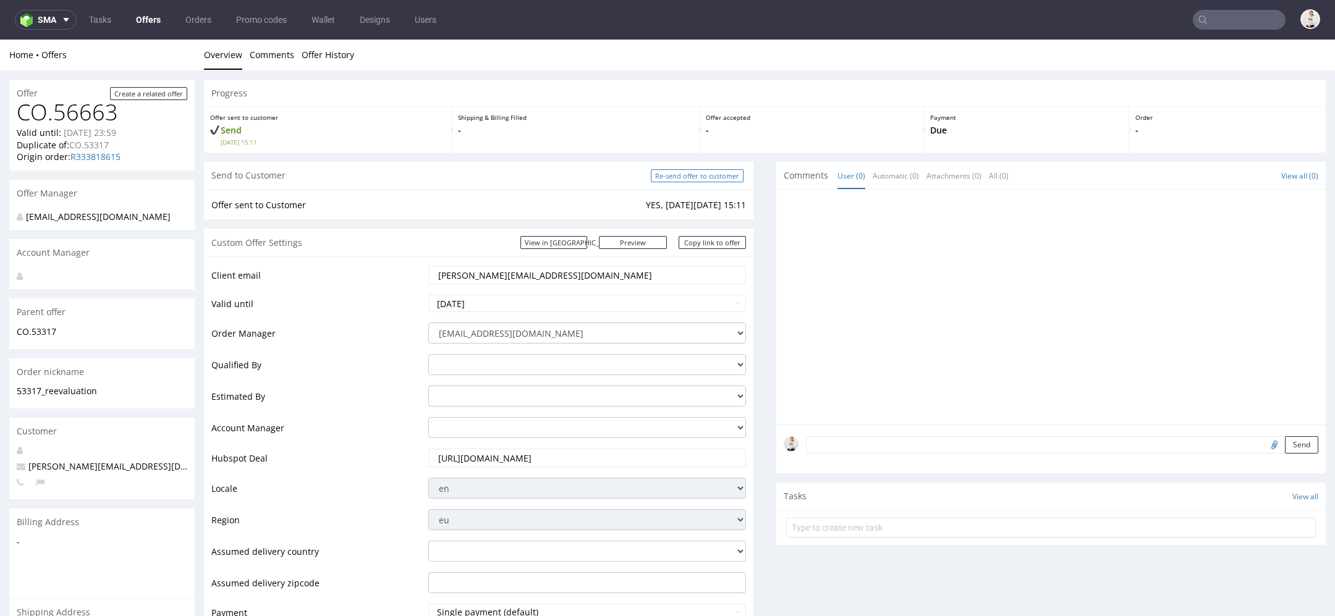
click at [702, 172] on input "Re-send offer to customer" at bounding box center [697, 175] width 93 height 13
type input "In progress..."
click at [148, 20] on link "Offers" at bounding box center [149, 20] width 40 height 20
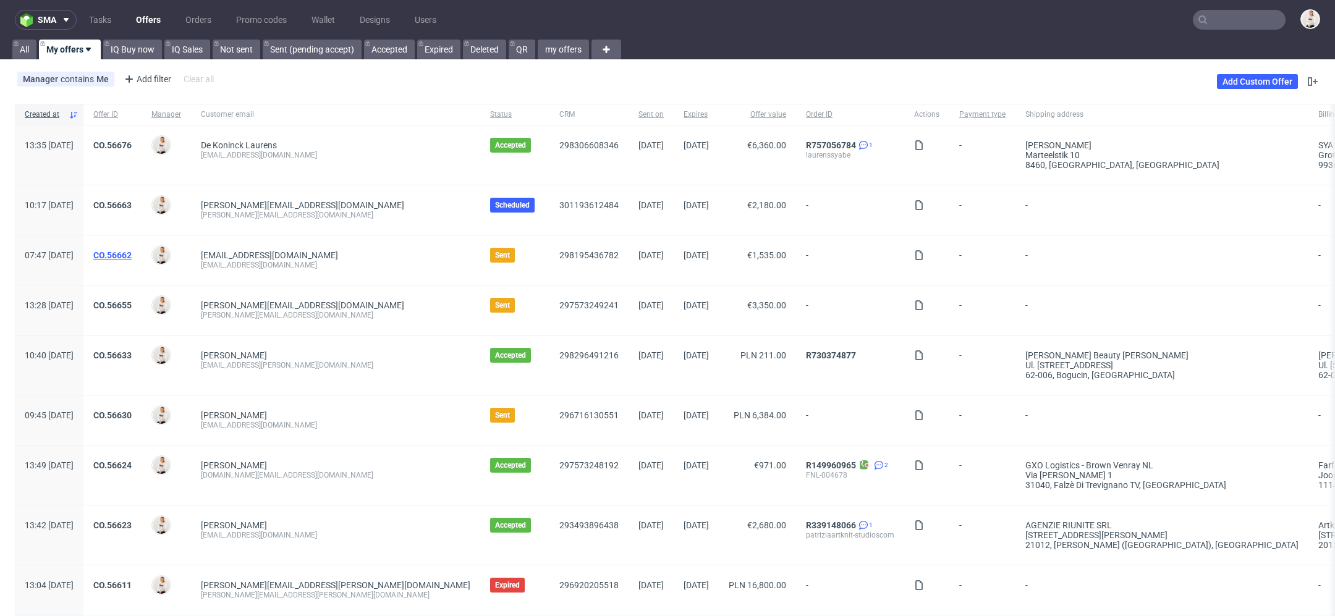
click at [132, 250] on link "CO.56662" at bounding box center [112, 255] width 38 height 10
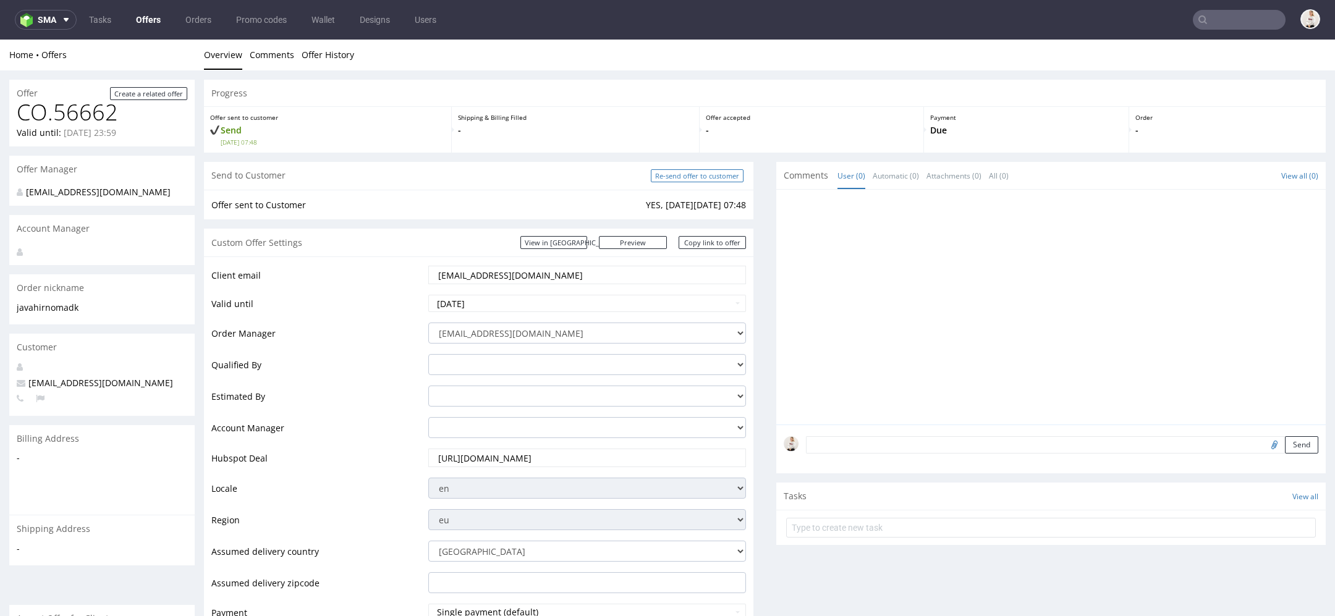
click at [674, 180] on input "Re-send offer to customer" at bounding box center [697, 175] width 93 height 13
type input "In progress..."
click at [139, 27] on link "Offers" at bounding box center [149, 20] width 40 height 20
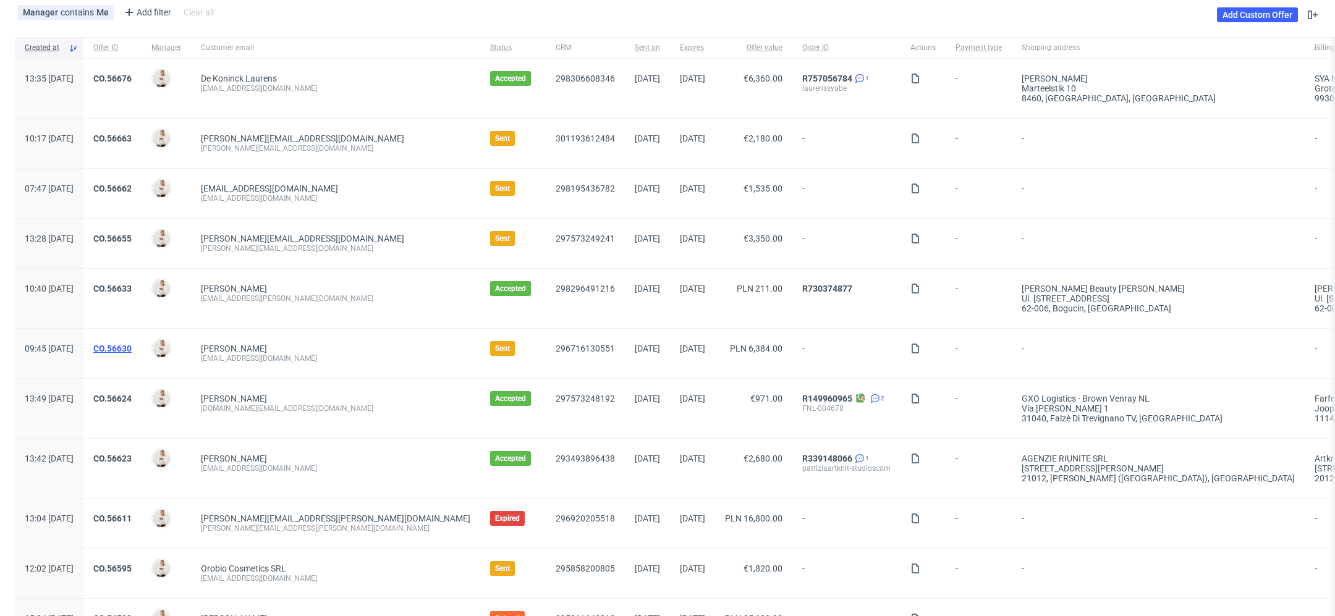
click at [132, 346] on link "CO.56630" at bounding box center [112, 349] width 38 height 10
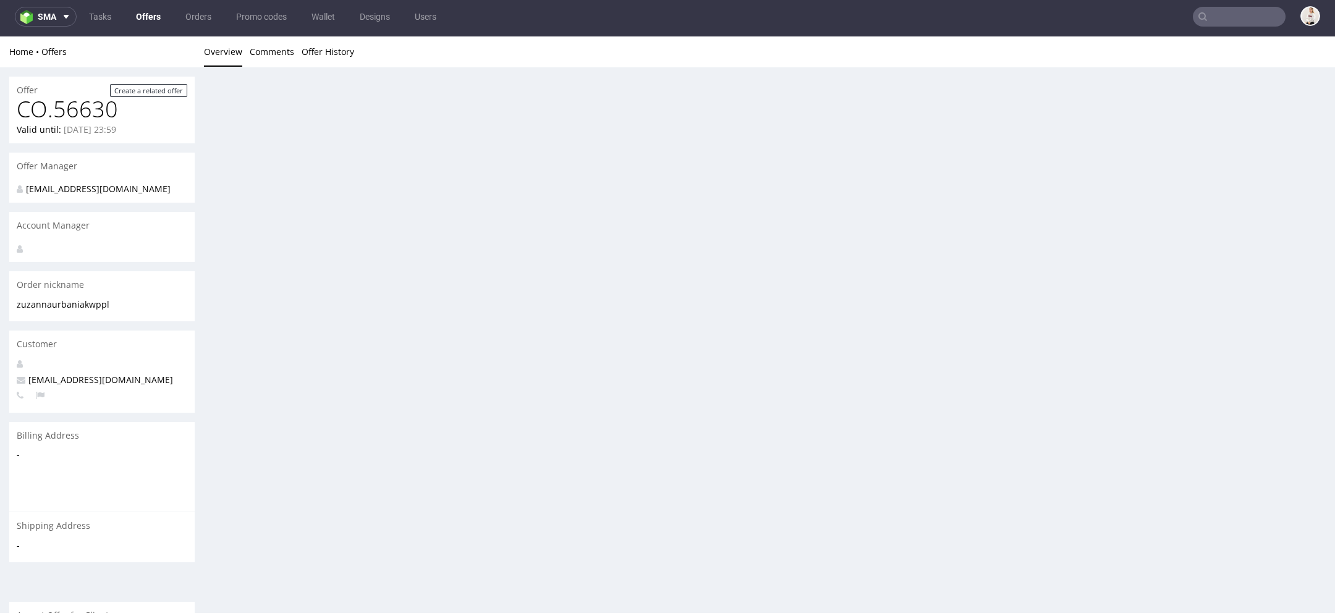
scroll to position [4, 0]
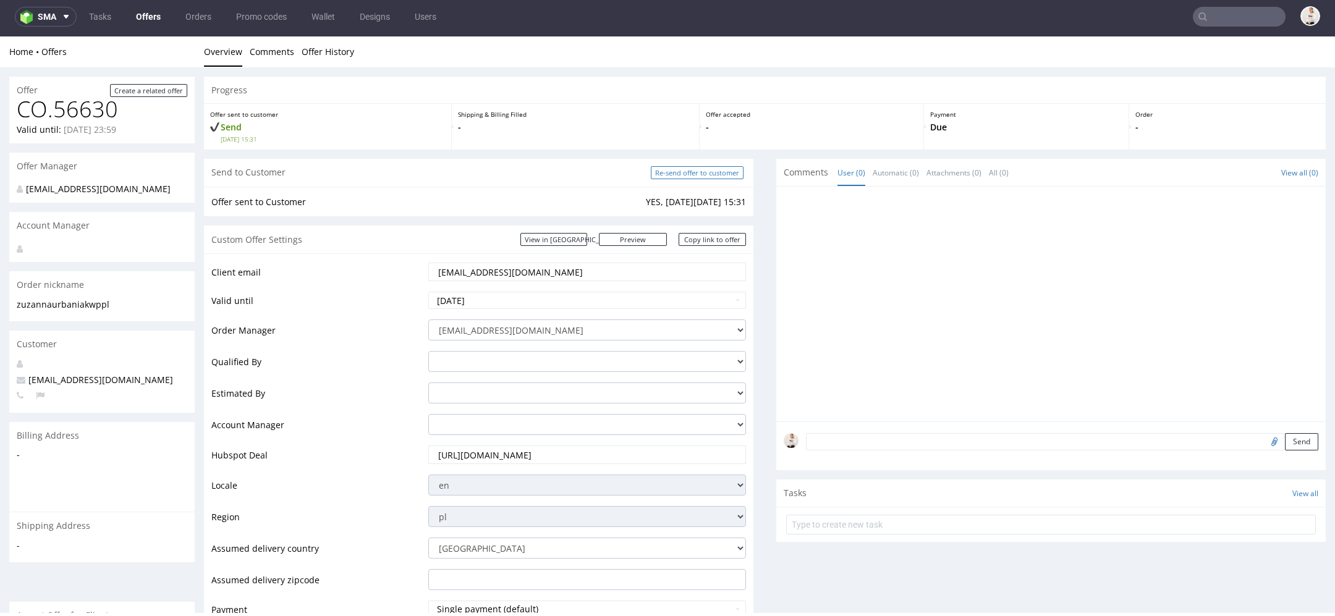
click at [715, 174] on input "Re-send offer to customer" at bounding box center [697, 172] width 93 height 13
type input "In progress..."
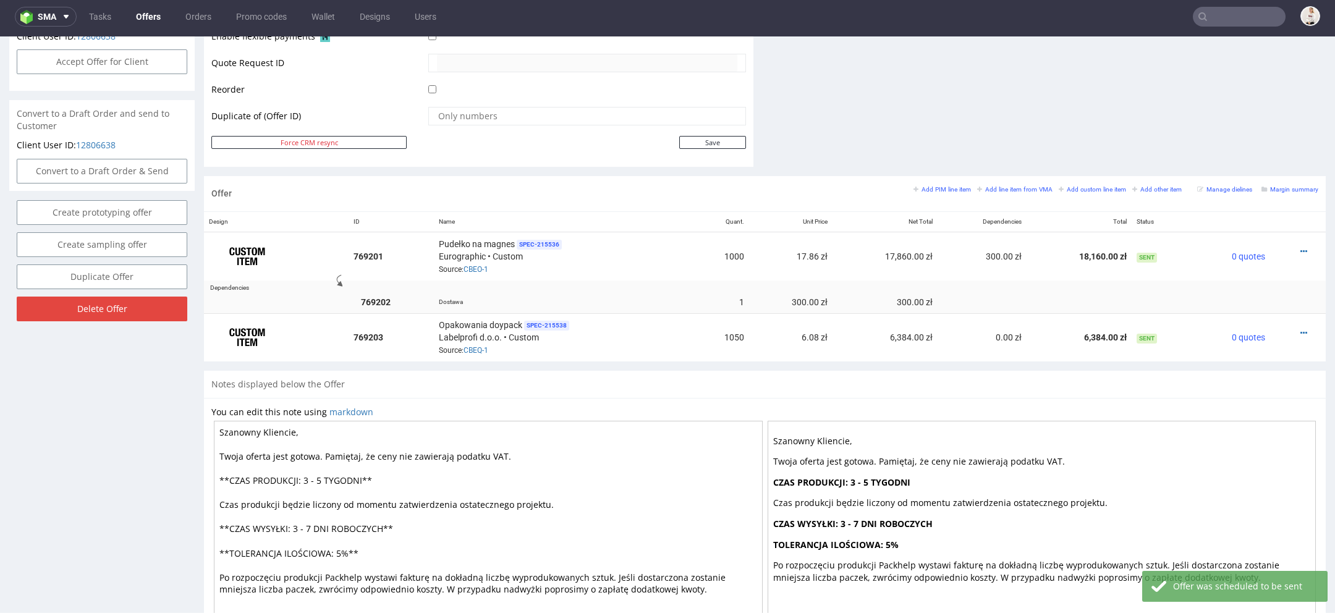
scroll to position [602, 0]
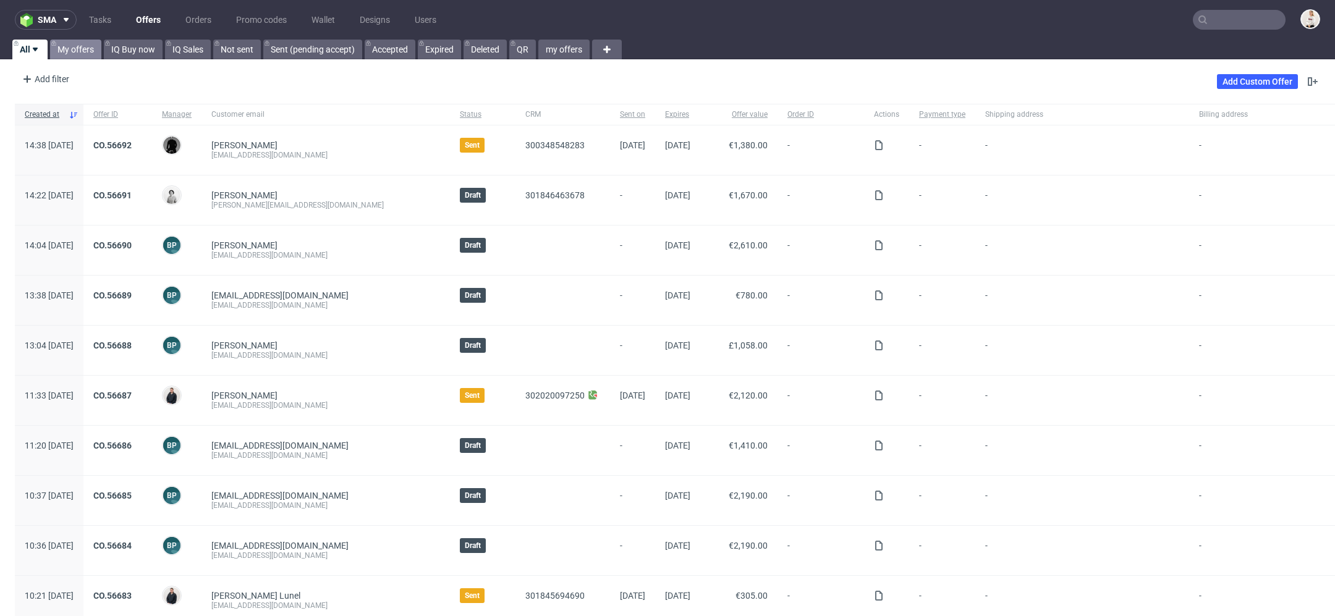
click at [82, 50] on link "My offers" at bounding box center [75, 50] width 51 height 20
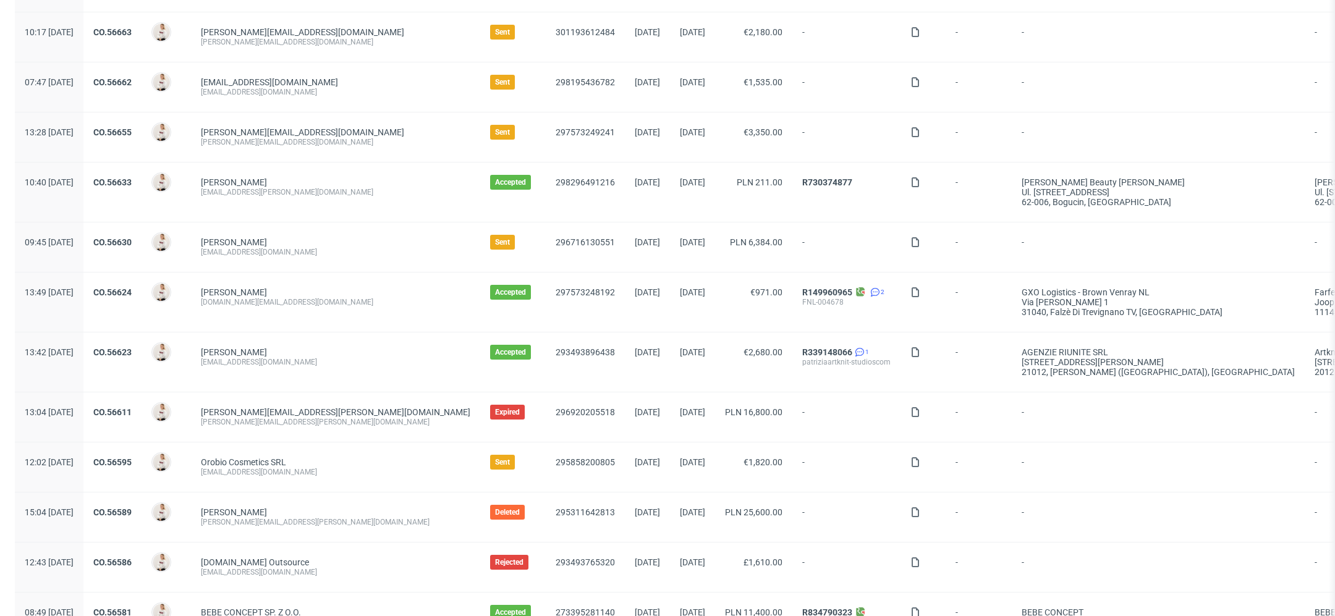
scroll to position [189, 0]
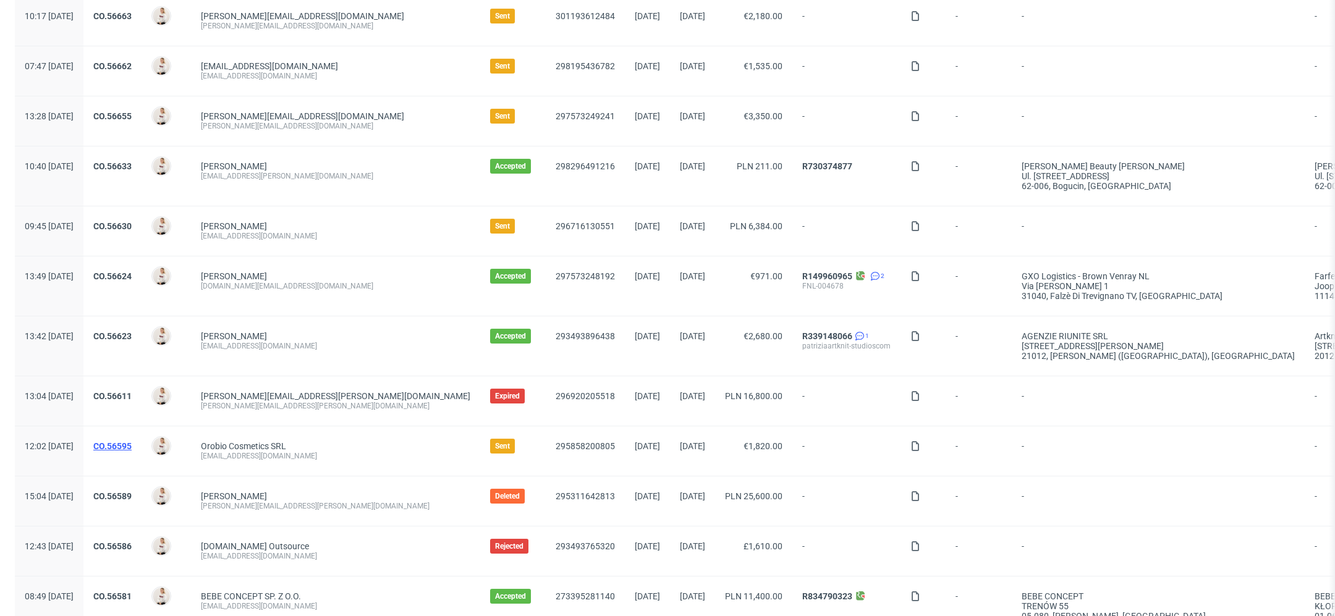
click at [132, 441] on link "CO.56595" at bounding box center [112, 446] width 38 height 10
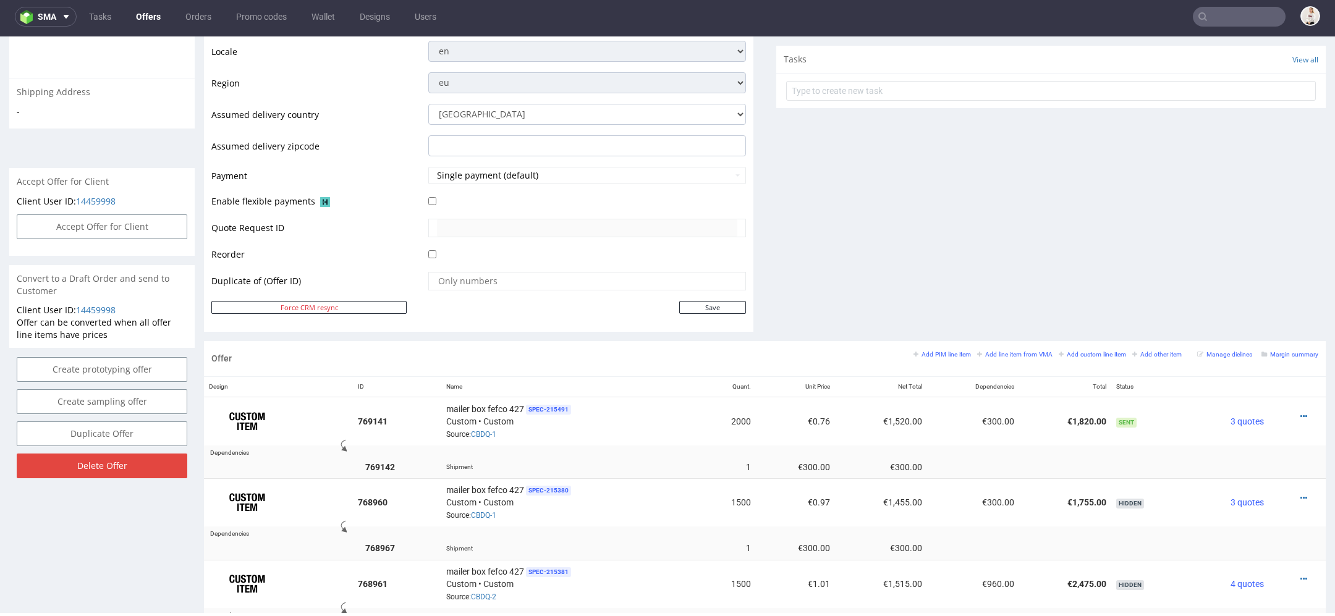
scroll to position [577, 0]
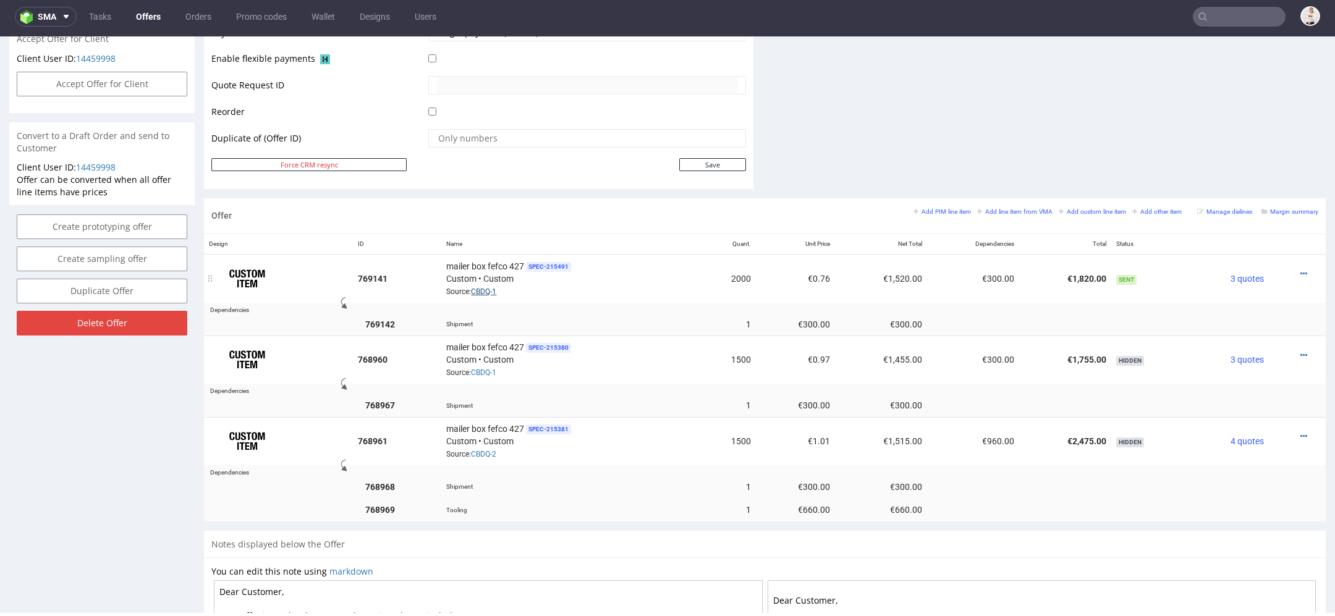
click at [480, 287] on link "CBDQ-1" at bounding box center [483, 291] width 25 height 9
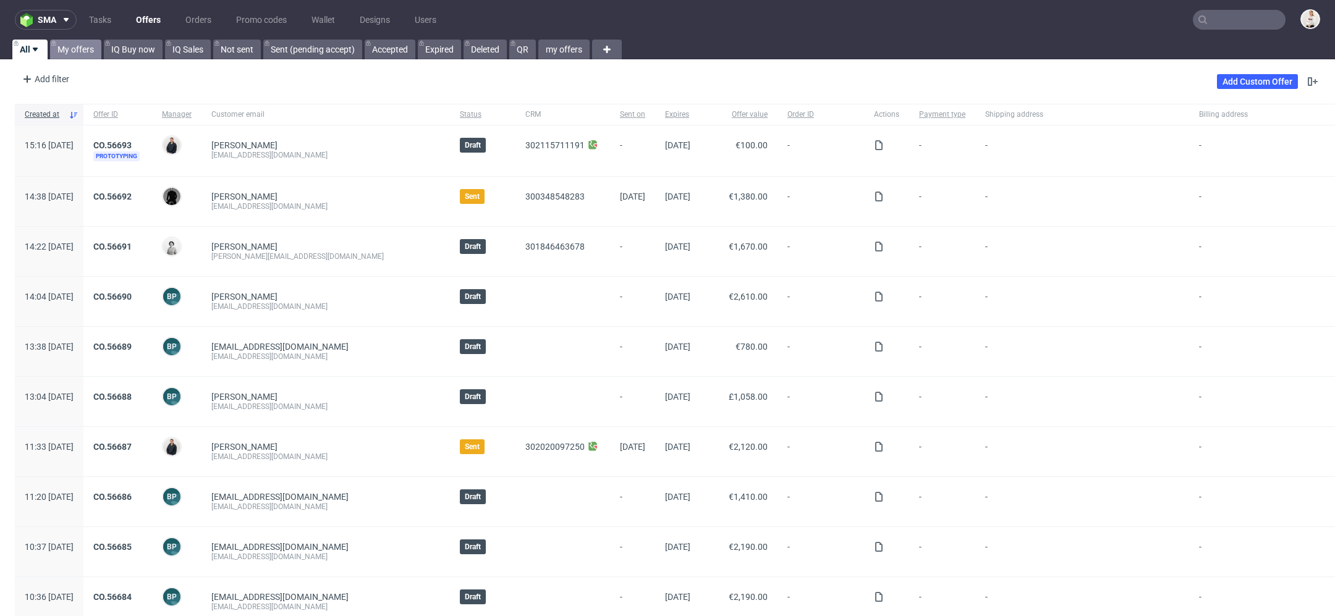
click at [80, 46] on link "My offers" at bounding box center [75, 50] width 51 height 20
